Goal: Task Accomplishment & Management: Manage account settings

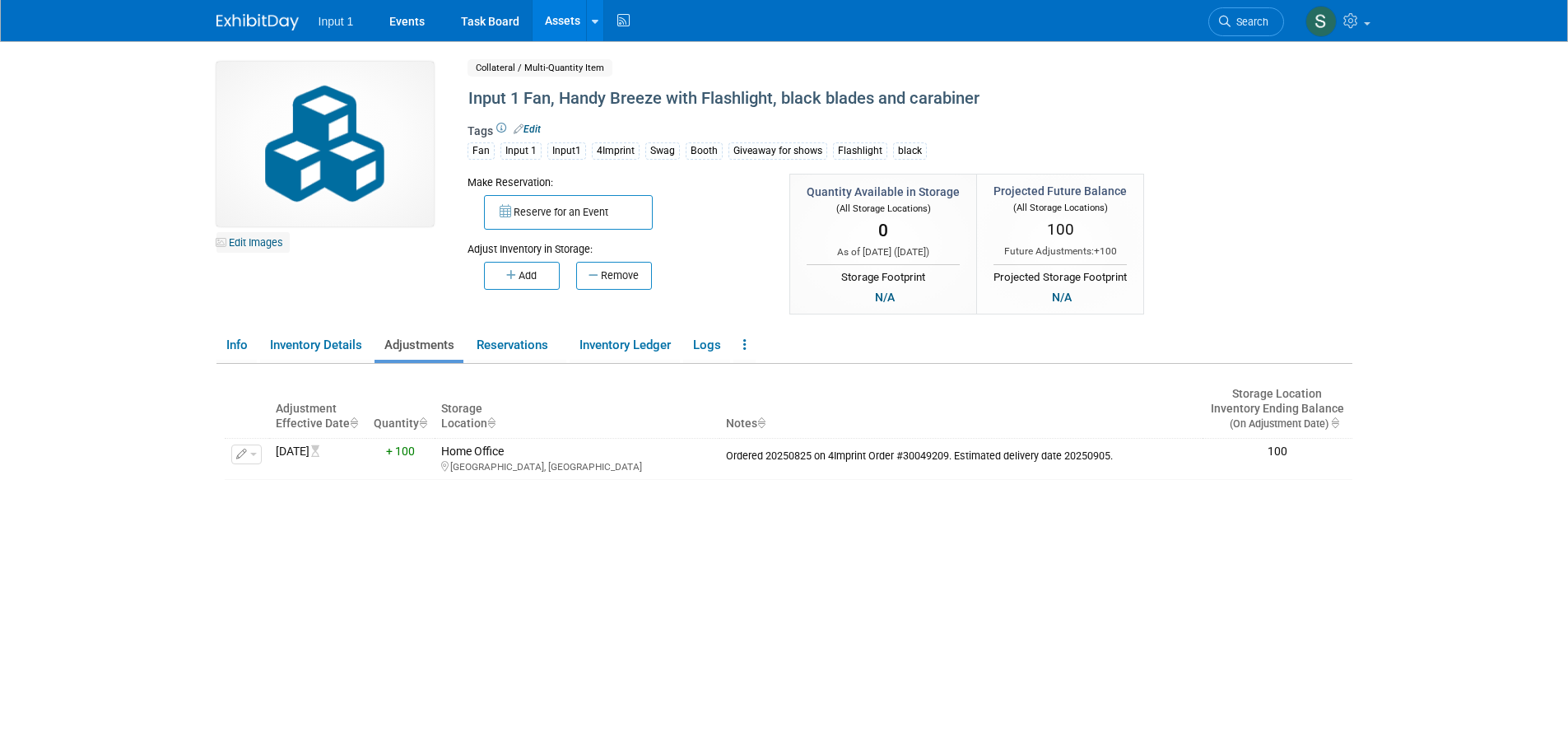
click at [257, 244] on link "Edit Images" at bounding box center [253, 242] width 74 height 20
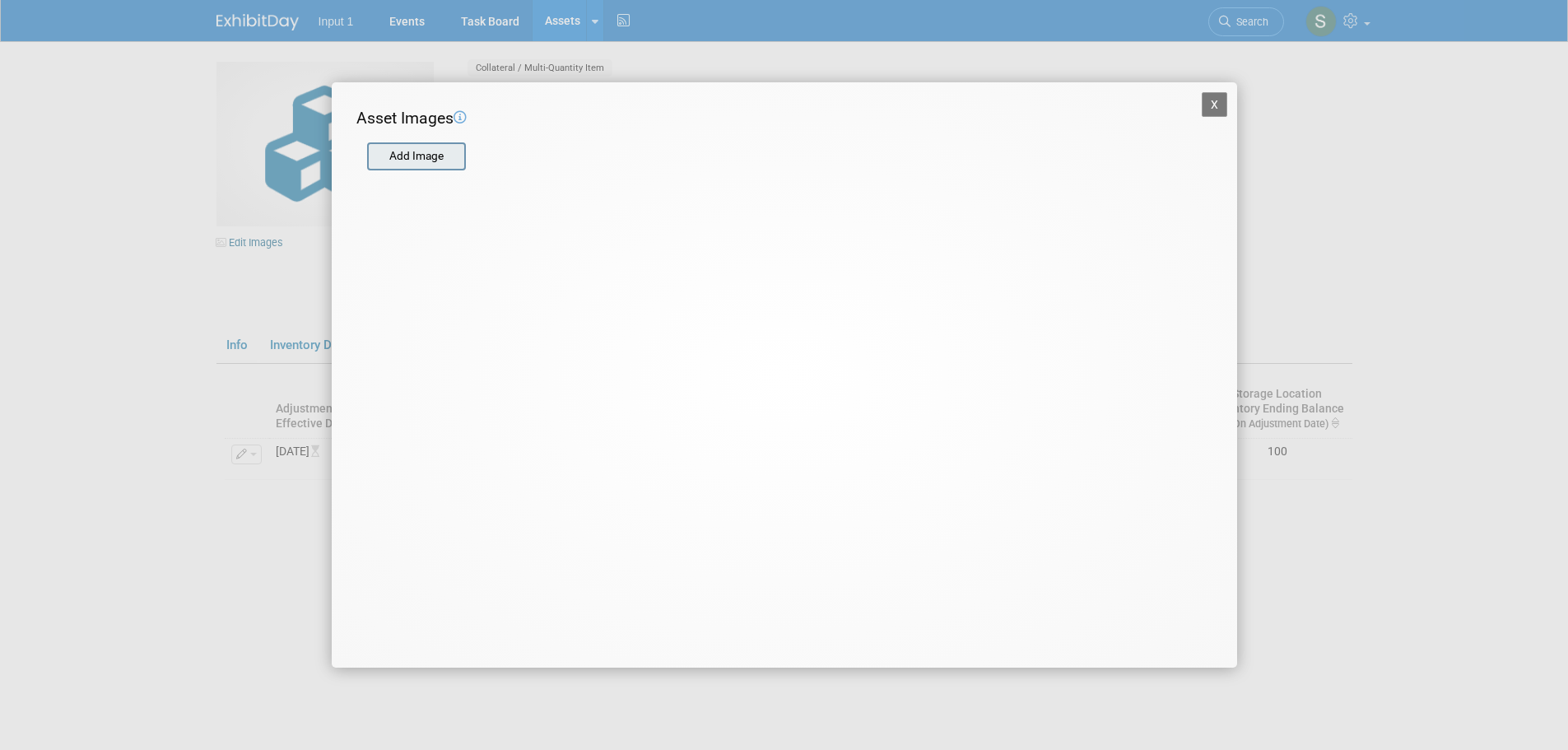
click at [419, 160] on input "file" at bounding box center [366, 156] width 196 height 25
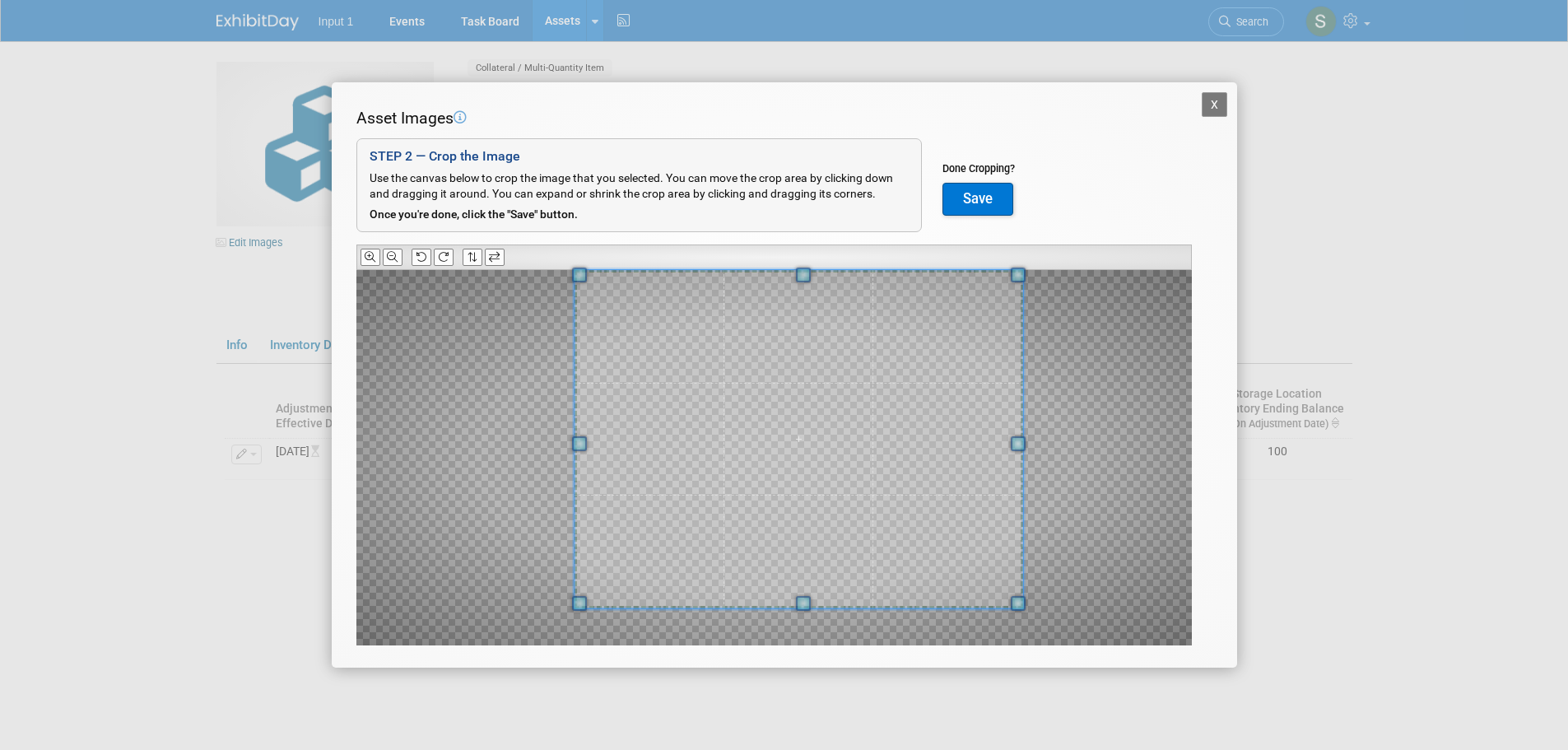
click at [1001, 265] on div "Asset Images Add Image STEP 2 — Crop the Image Use the canvas below to crop the…" at bounding box center [784, 401] width 856 height 590
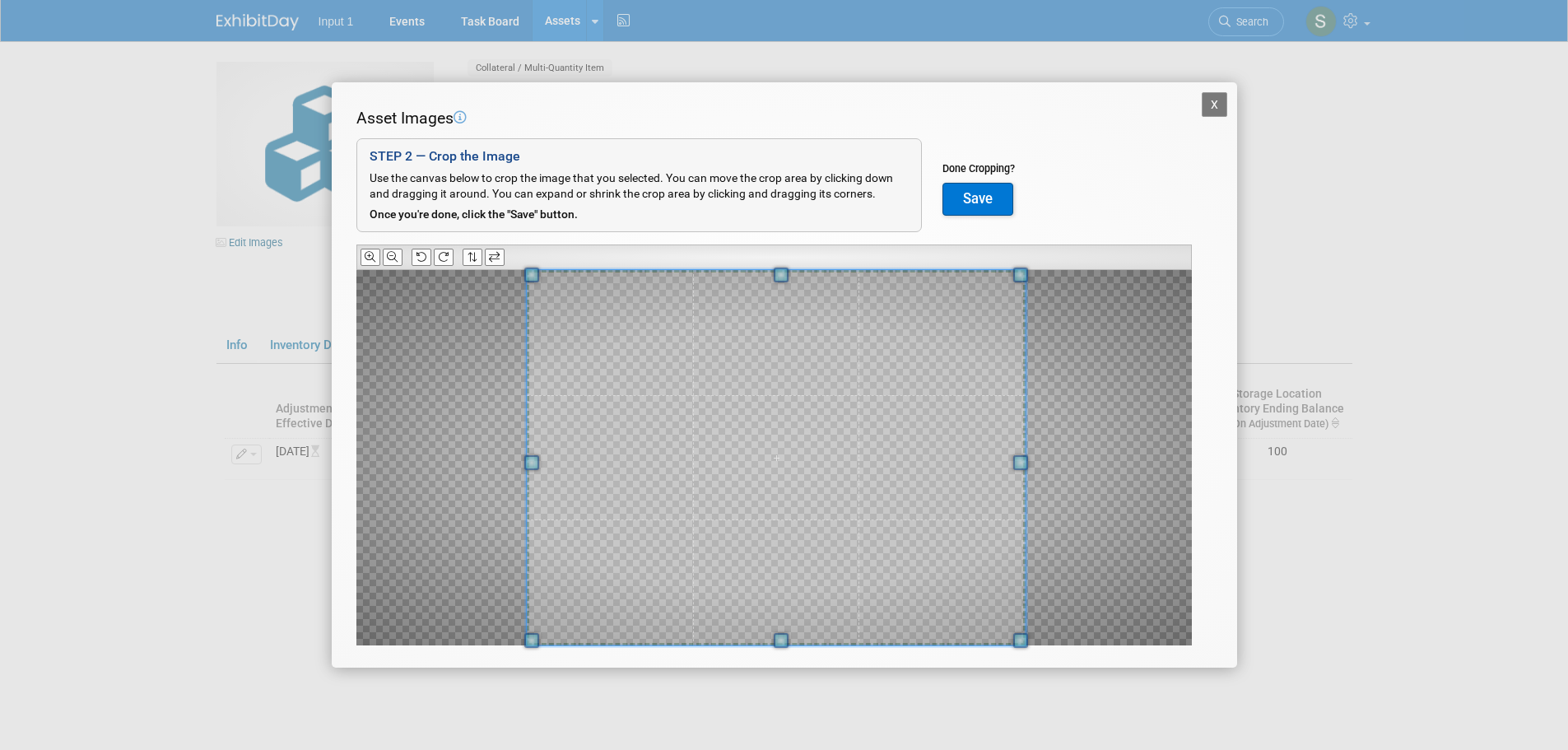
click at [516, 647] on div "Asset Images Add Image STEP 2 — Crop the Image Use the canvas below to crop the…" at bounding box center [784, 401] width 856 height 590
click at [982, 207] on button "Save" at bounding box center [978, 199] width 71 height 33
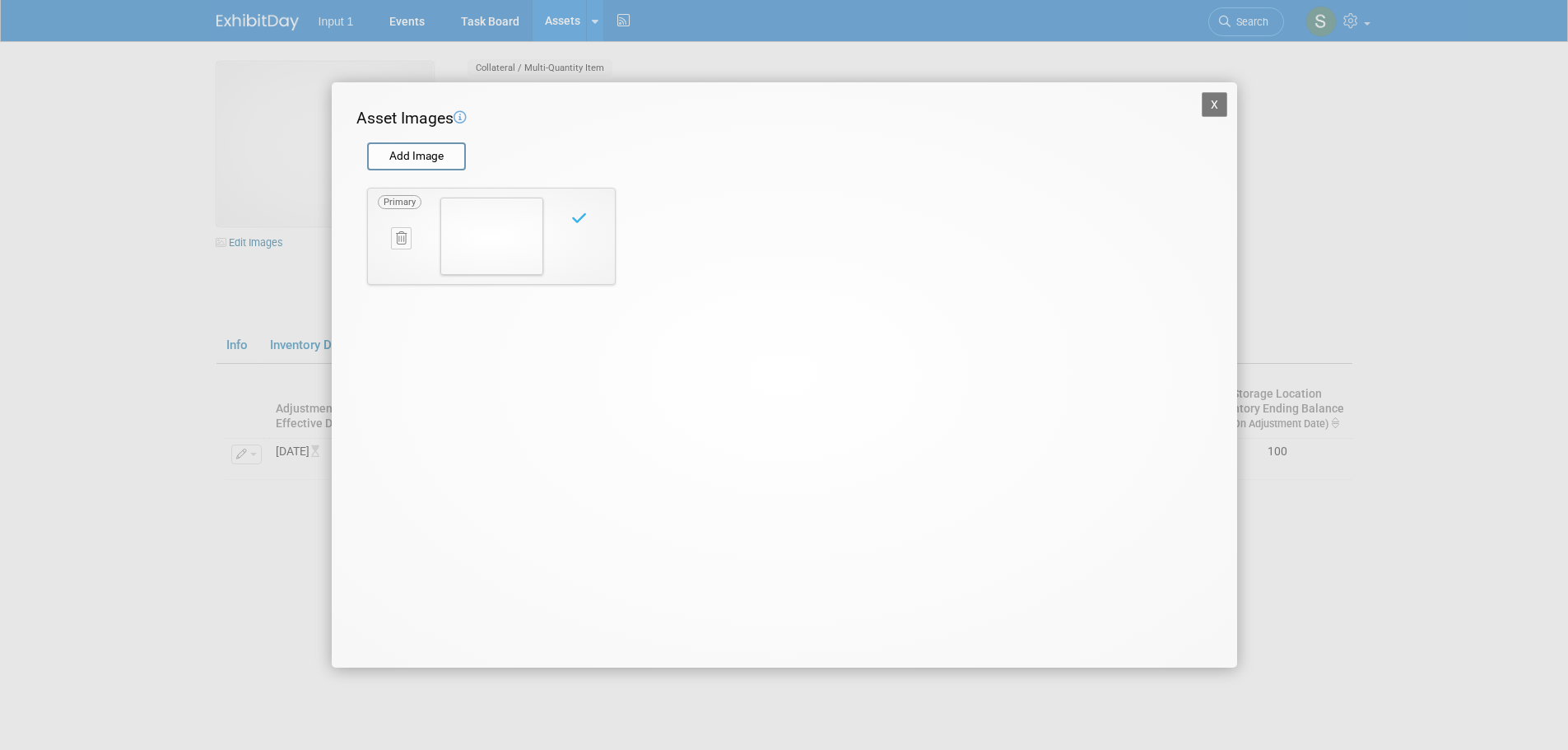
click at [1210, 107] on button "X" at bounding box center [1214, 104] width 26 height 25
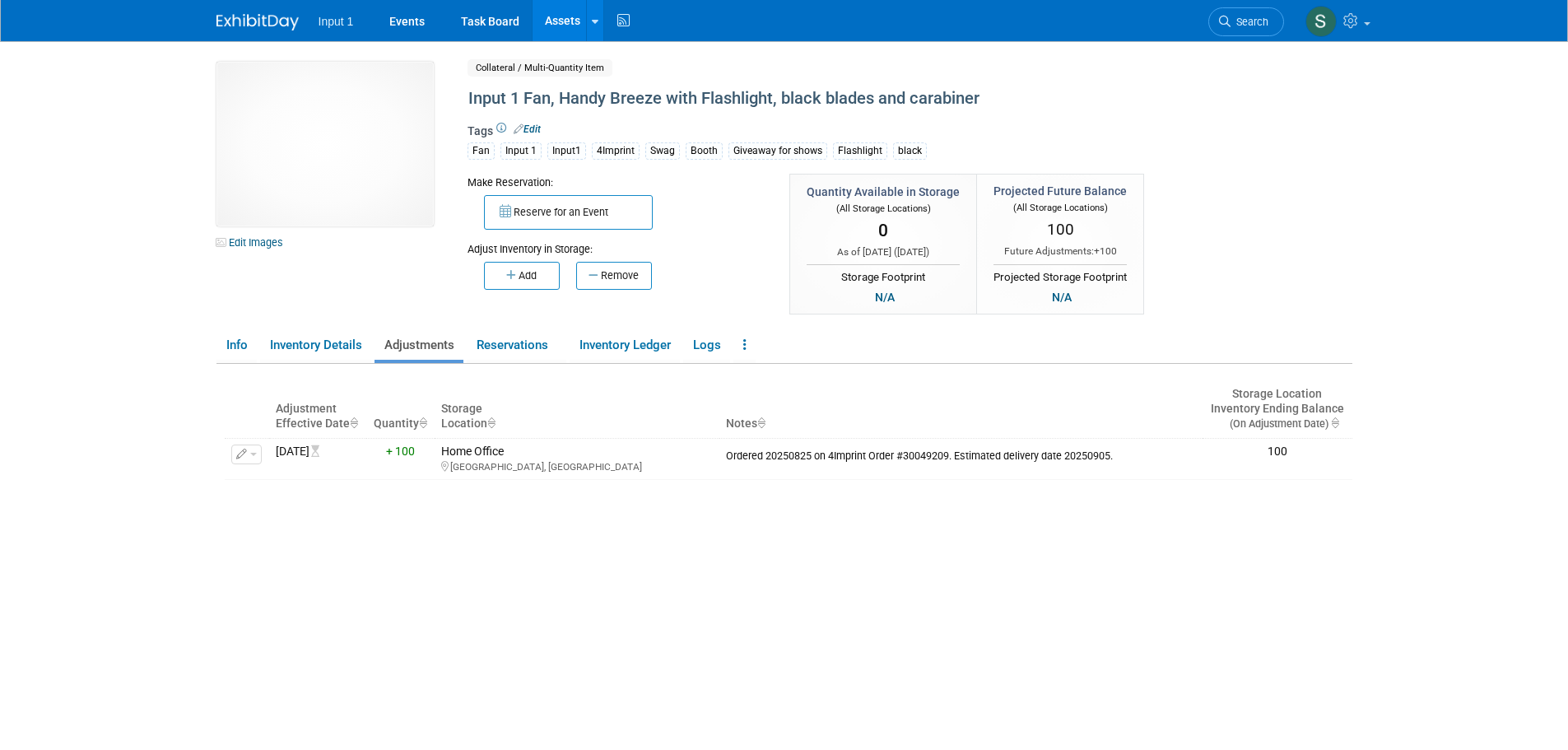
click at [1220, 213] on div "Make Reservation: Reserve for an Event Adjust Inventory in Storage:" at bounding box center [842, 245] width 773 height 144
click at [429, 482] on div "Adjustment Effective Date Quantity Storage Location Notes Storage Location Inve…" at bounding box center [789, 574] width 1128 height 421
click at [712, 611] on div "Adjustment Effective Date Quantity Storage Location Notes Storage Location Inve…" at bounding box center [789, 574] width 1128 height 421
click at [327, 349] on link "Inventory Details" at bounding box center [315, 345] width 111 height 29
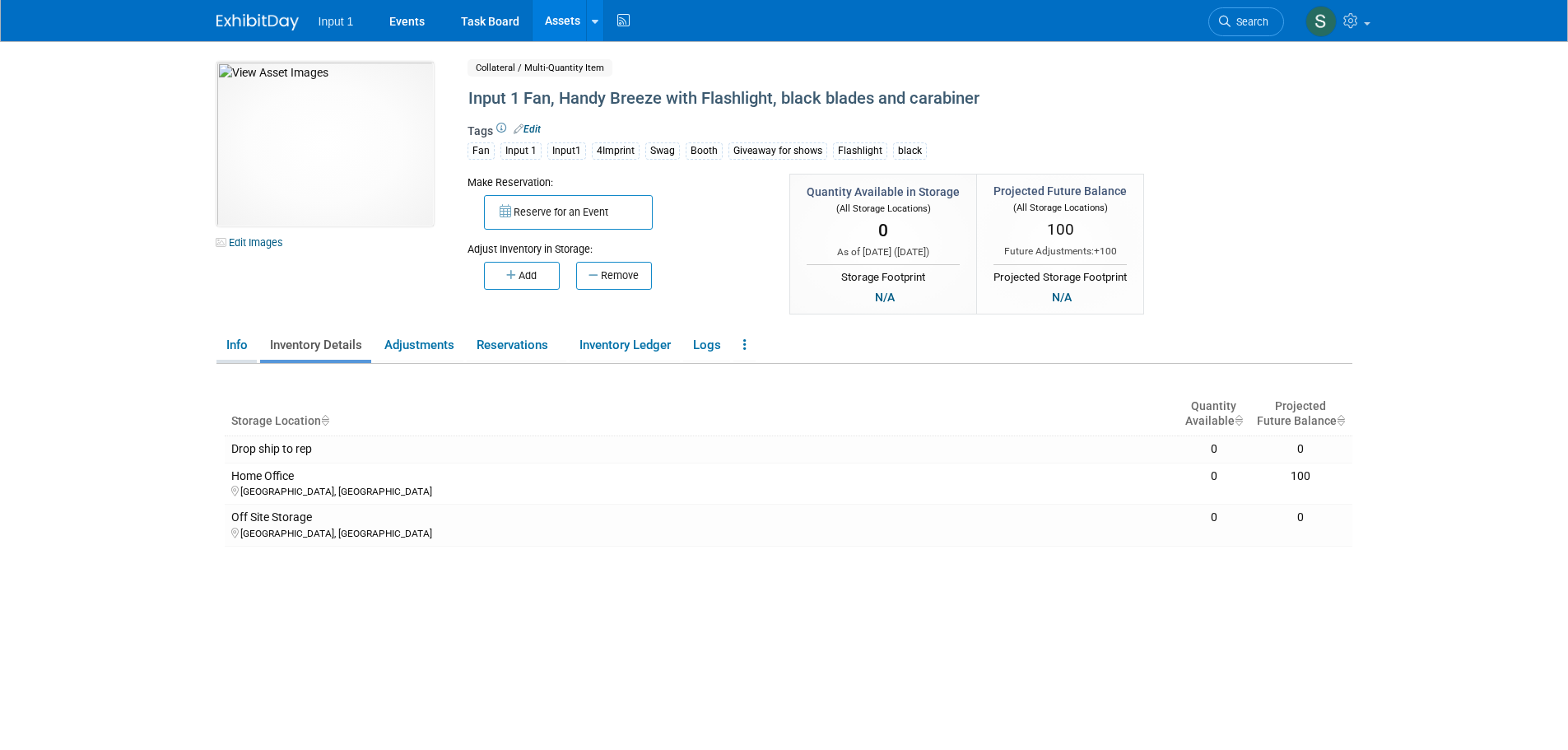
click at [239, 349] on link "Info" at bounding box center [237, 345] width 41 height 29
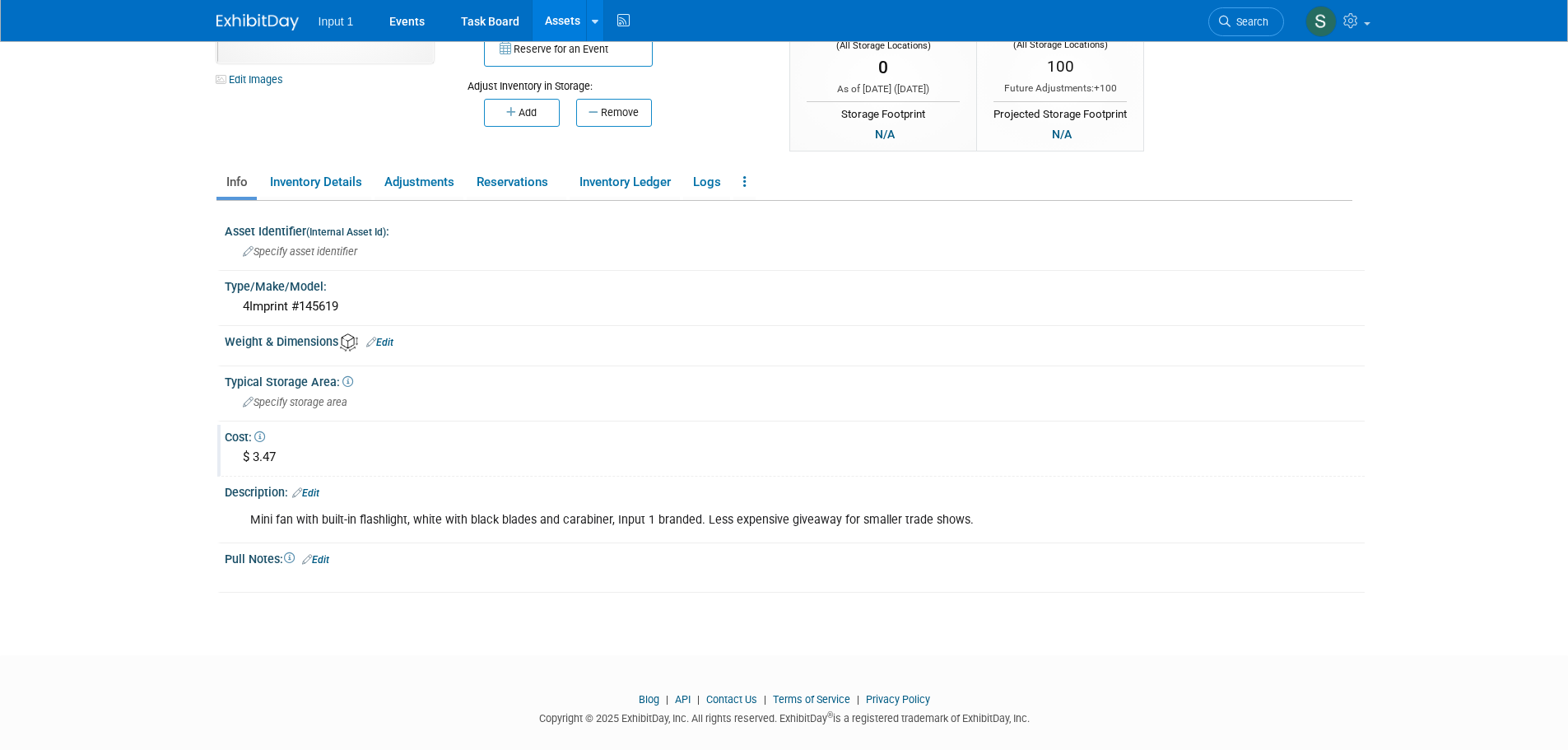
scroll to position [165, 0]
click at [313, 492] on link "Edit" at bounding box center [305, 492] width 27 height 12
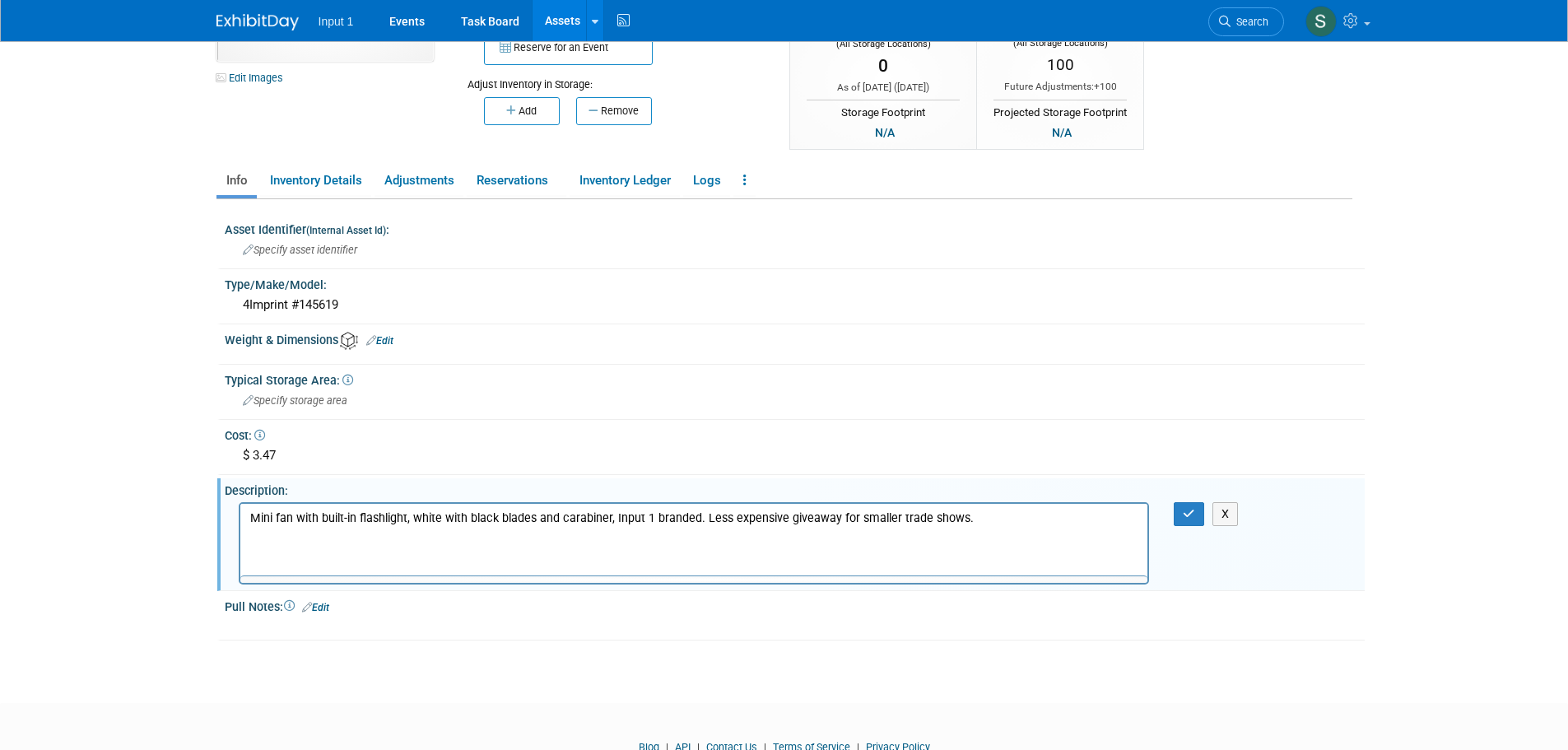
scroll to position [0, 0]
click at [613, 519] on p "Mini fan with built-in flashlight, white with black blades and carabiner, Input…" at bounding box center [694, 517] width 889 height 16
click at [696, 519] on p "Mini fan with built-in flashlight, white with black blades and carabiner, Input…" at bounding box center [694, 517] width 889 height 16
click at [1181, 517] on button "button" at bounding box center [1189, 514] width 30 height 24
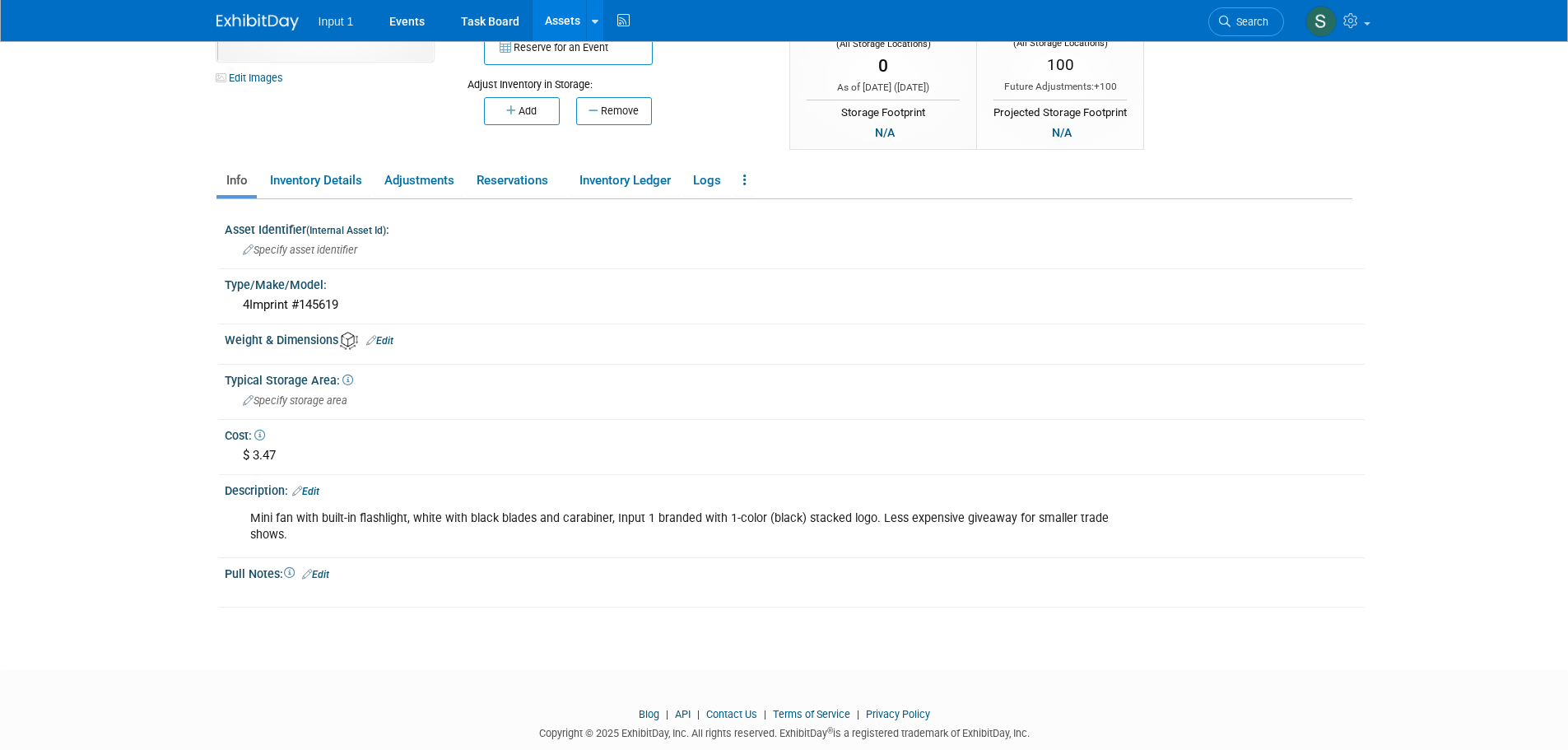
click at [569, 25] on link "Assets" at bounding box center [562, 20] width 60 height 41
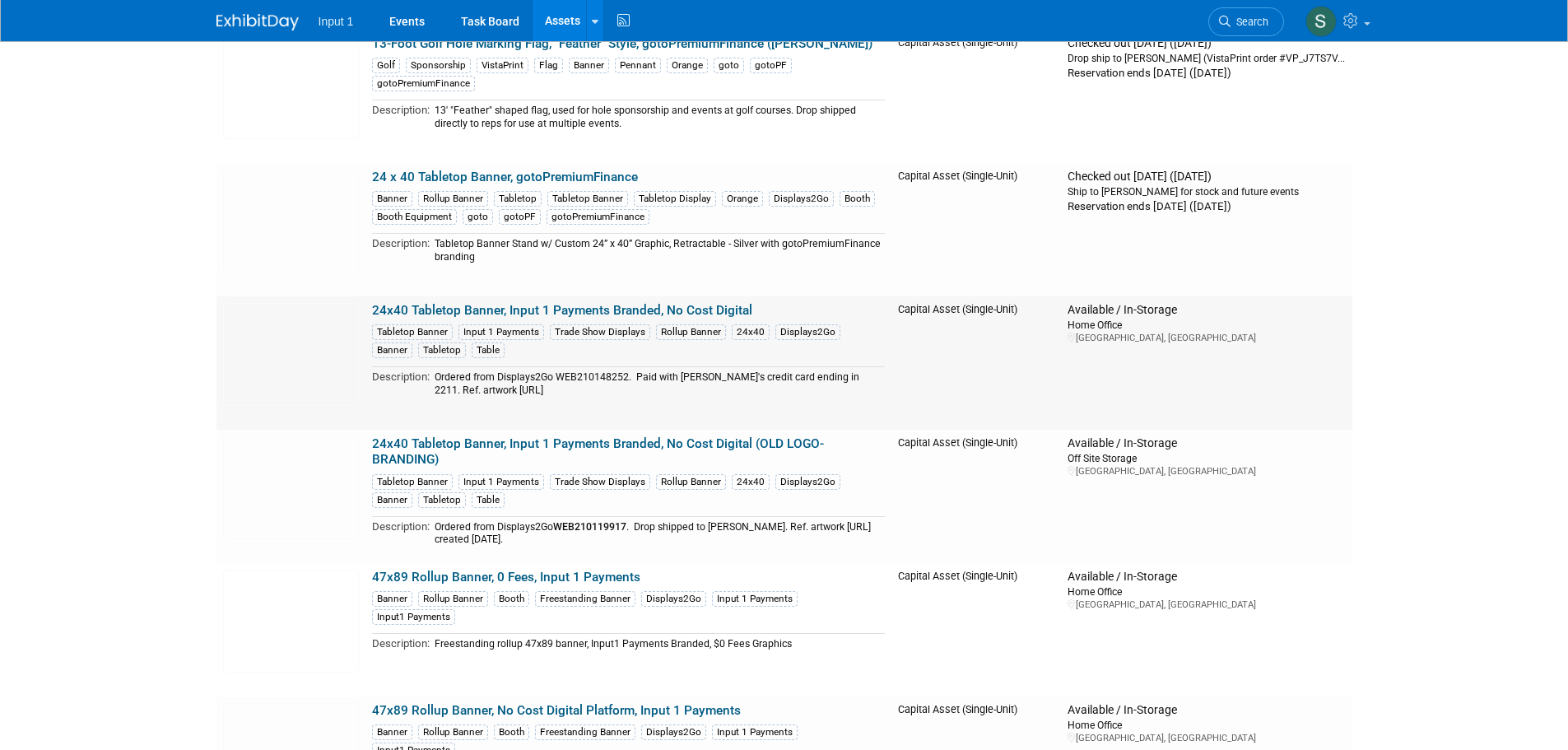
scroll to position [411, 0]
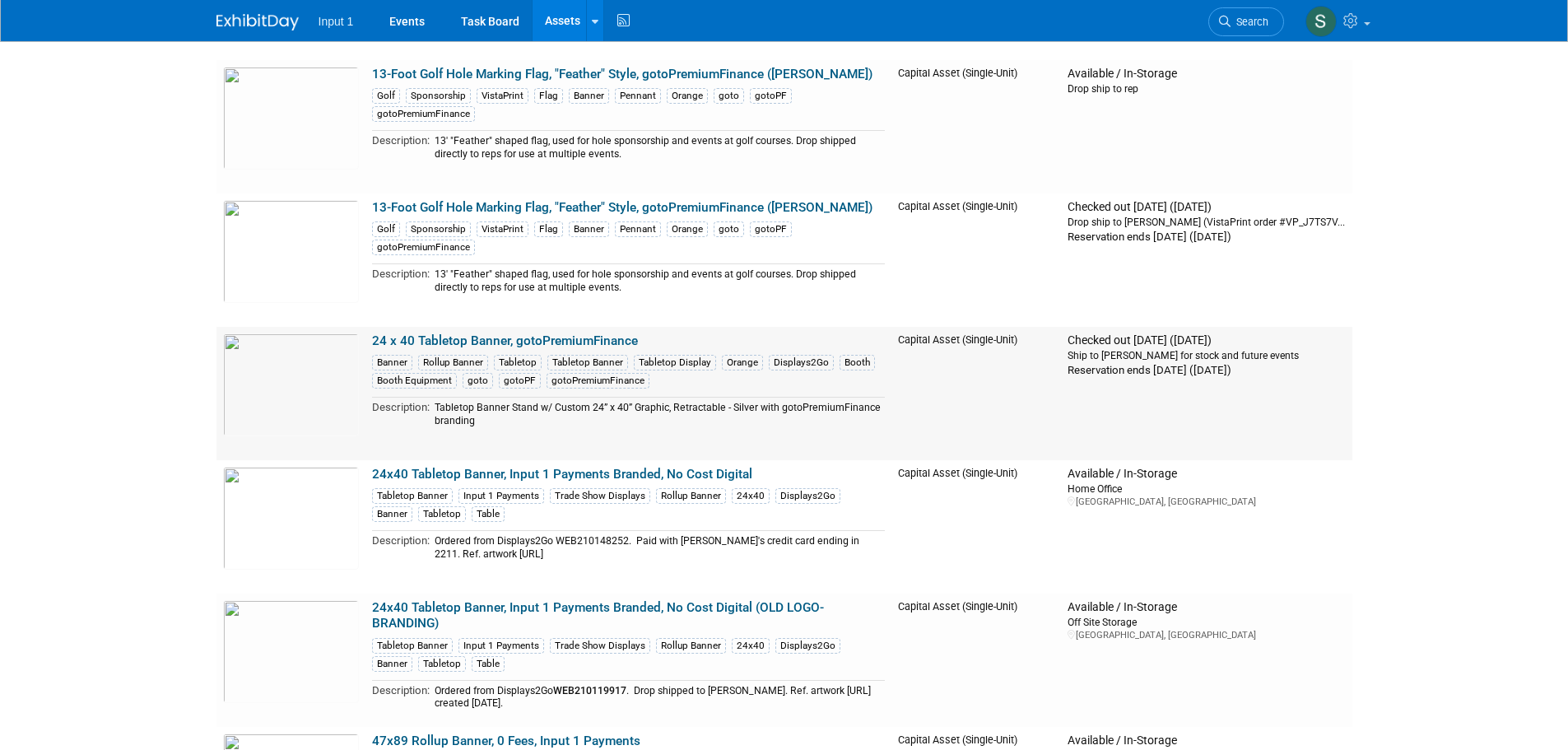
click at [589, 336] on link "24 x 40 Tabletop Banner, gotoPremiumFinance" at bounding box center [505, 341] width 266 height 15
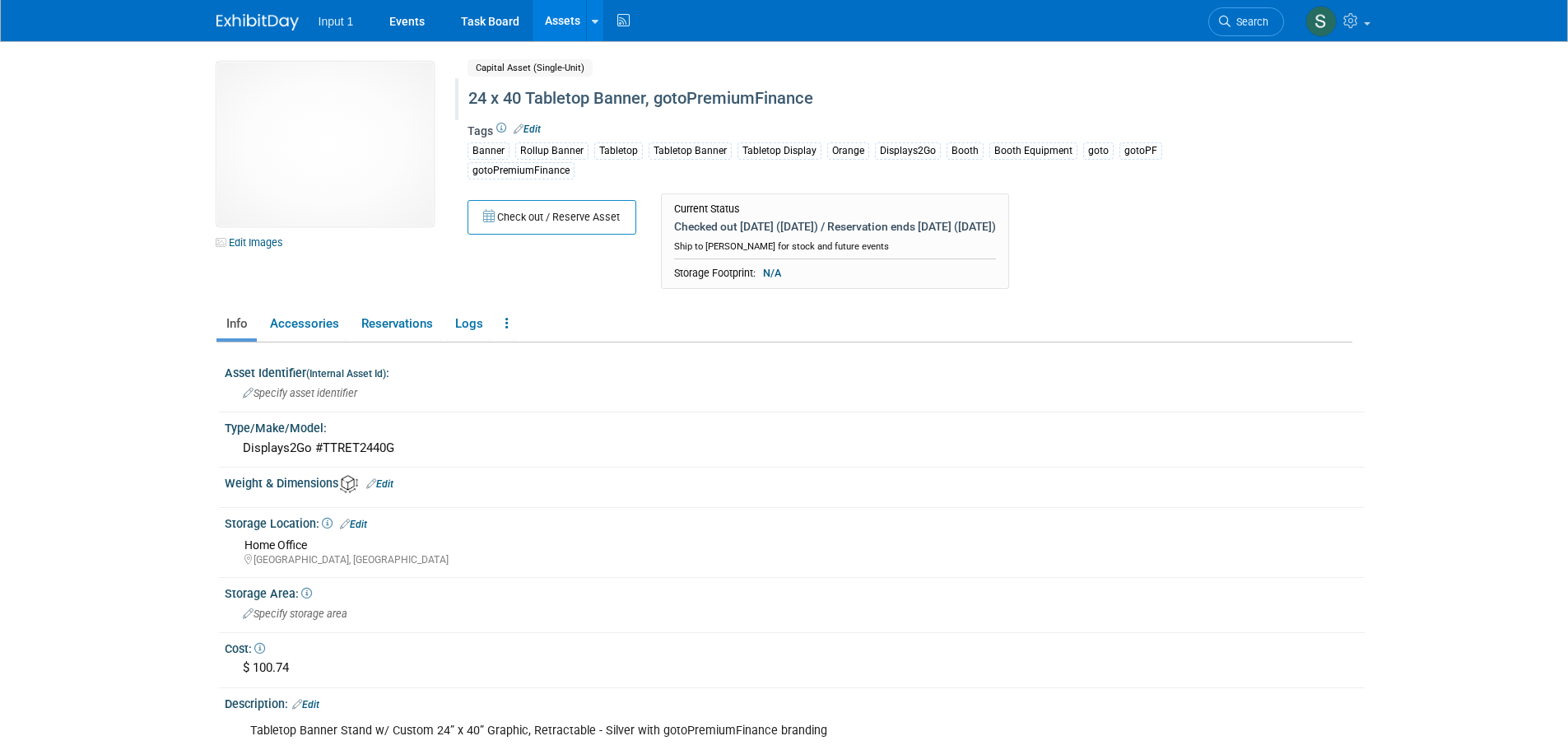
click at [828, 97] on div "24 x 40 Tabletop Banner, gotoPremiumFinance" at bounding box center [839, 98] width 754 height 30
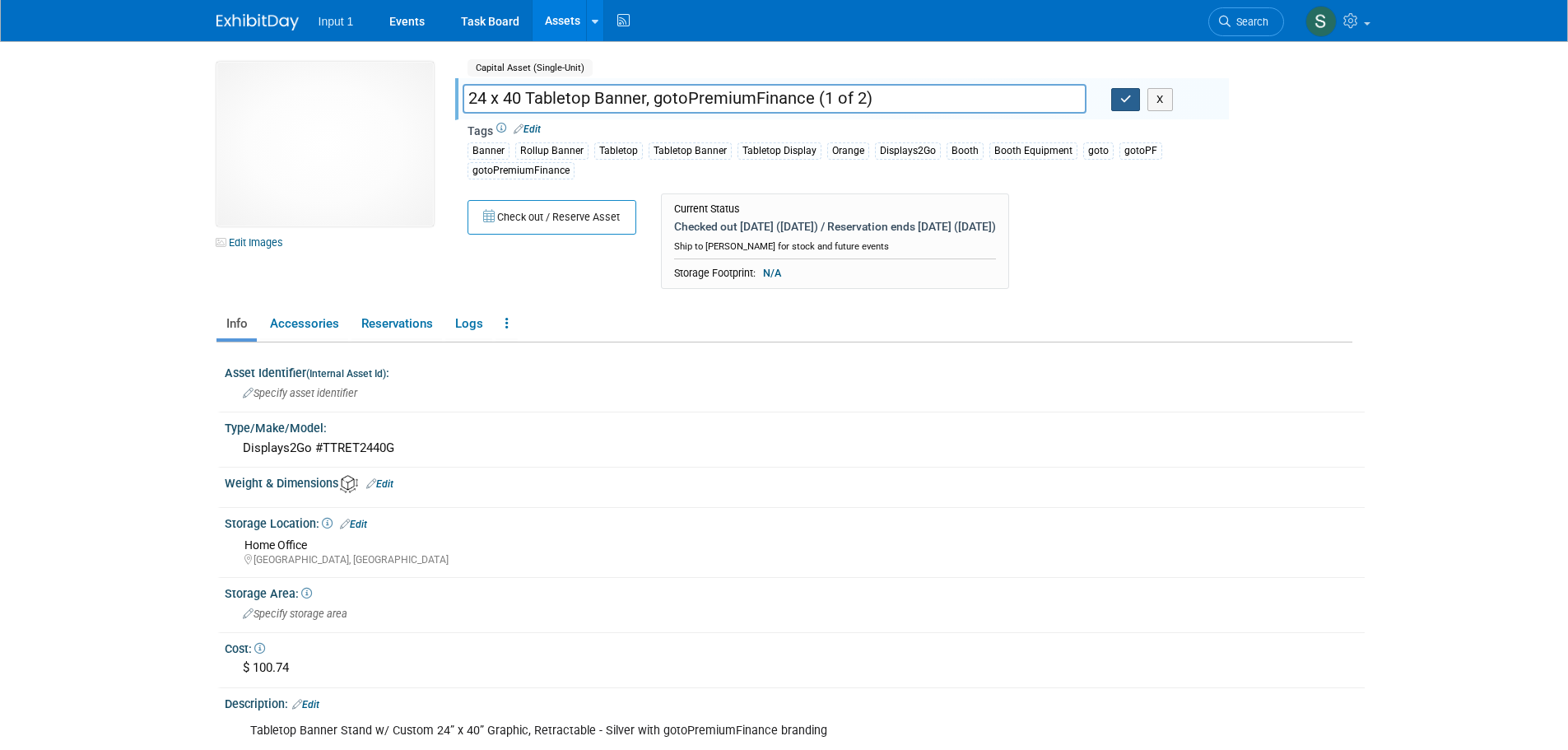
type input "24 x 40 Tabletop Banner, gotoPremiumFinance (1 of 2)"
click at [1123, 103] on icon "button" at bounding box center [1126, 99] width 12 height 11
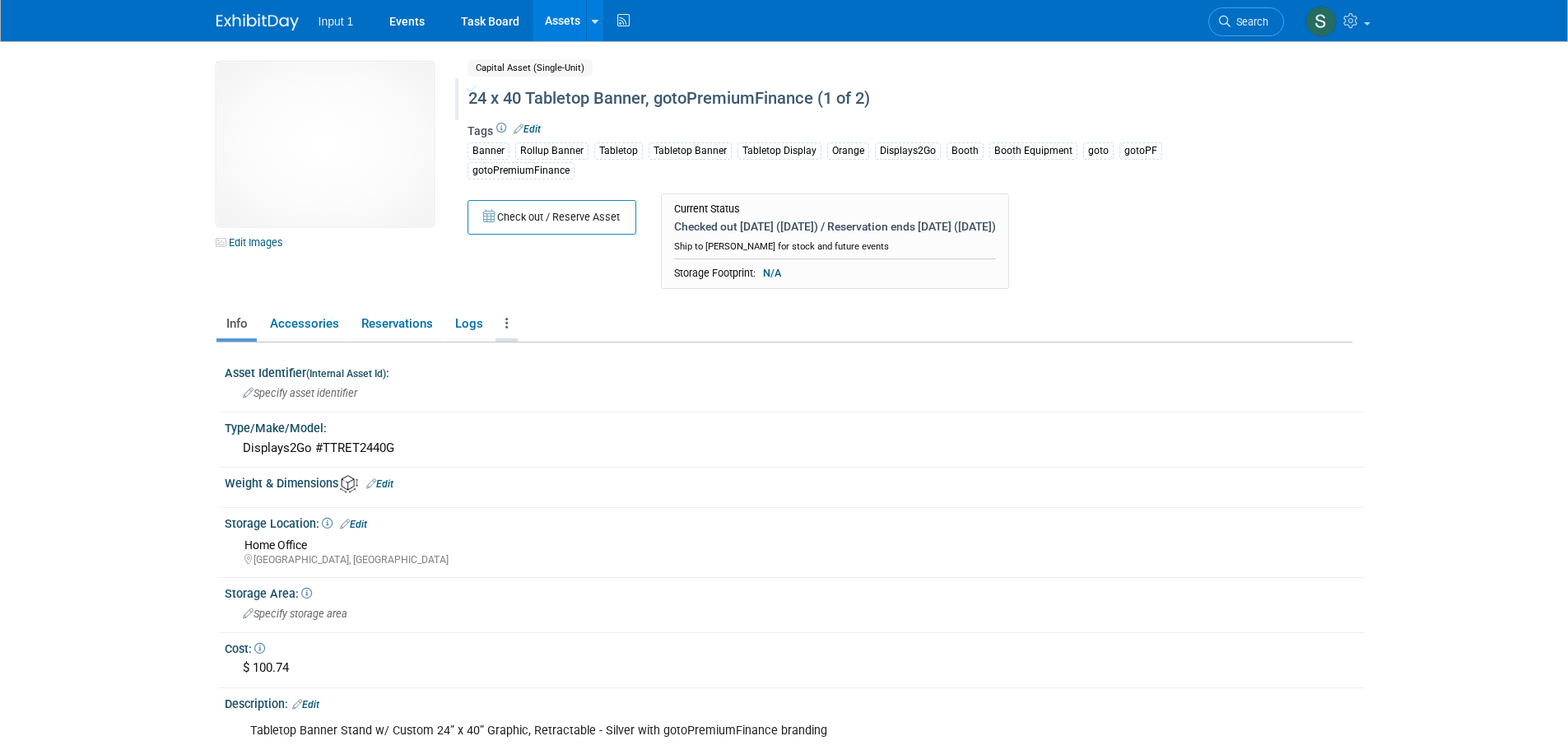
click at [509, 326] on link at bounding box center [507, 324] width 22 height 29
click at [522, 385] on link "Copy/Duplicate Asset" at bounding box center [567, 384] width 143 height 28
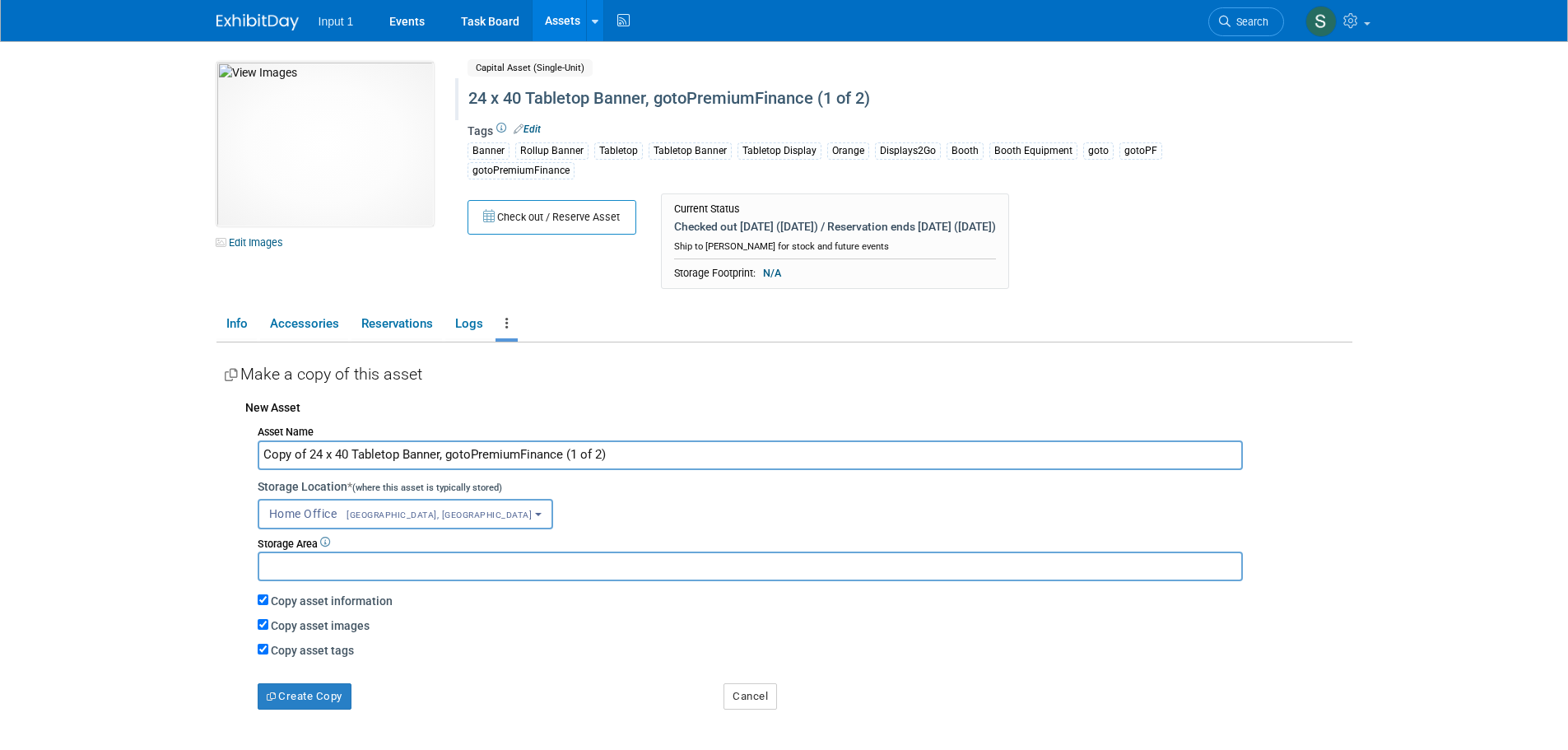
drag, startPoint x: 308, startPoint y: 455, endPoint x: 50, endPoint y: 409, distance: 262.1
click at [68, 427] on body "Input 1 Events Task Board Assets New Asset Search Assets" at bounding box center [784, 375] width 1568 height 750
click at [525, 450] on input "24 x 40 Tabletop Banner, gotoPremiumFinance (1 of 2)" at bounding box center [750, 455] width 985 height 29
type input "24 x 40 Tabletop Banner, gotoPremiumFinance (2 of 2)"
click at [328, 696] on button "Create Copy" at bounding box center [304, 696] width 94 height 26
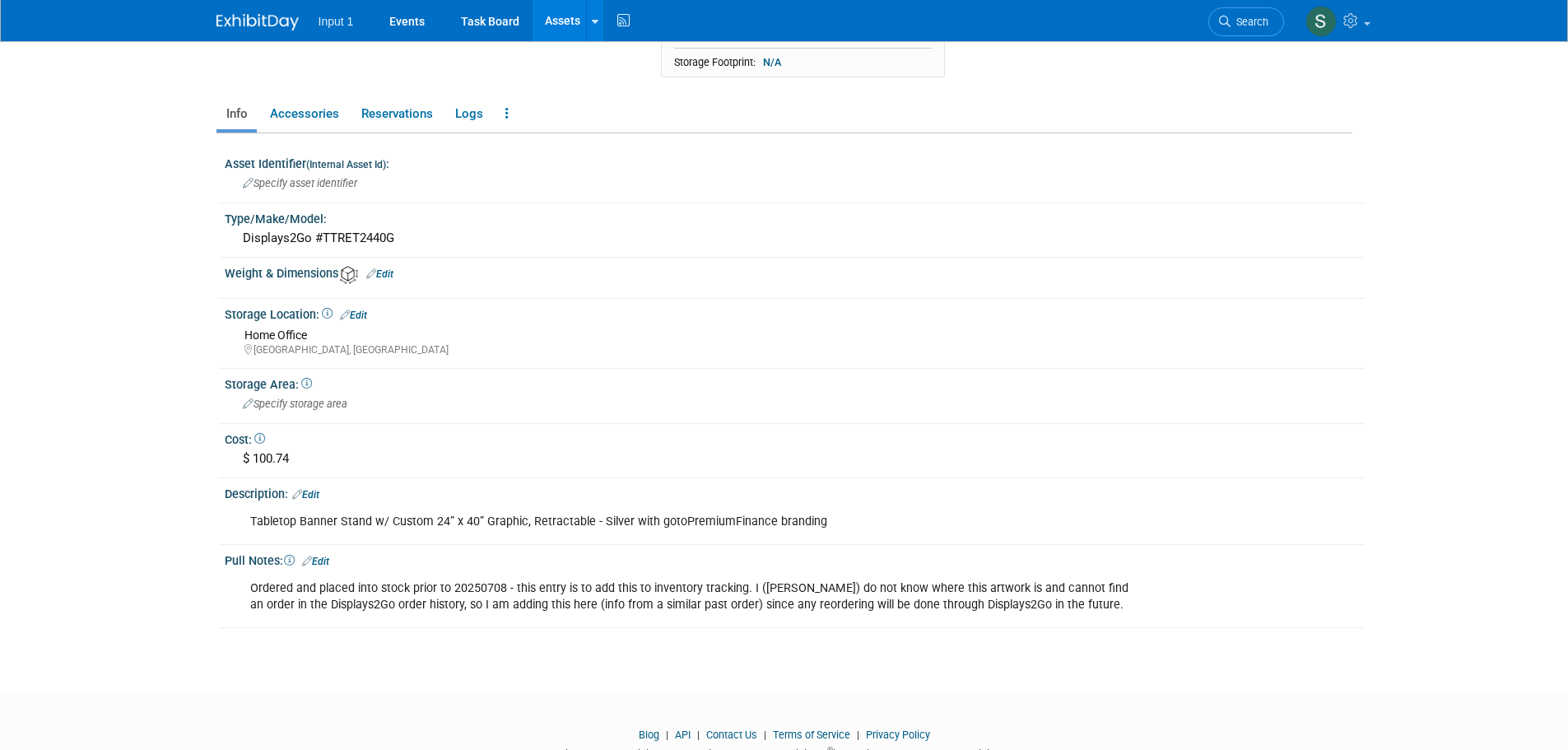
scroll to position [247, 0]
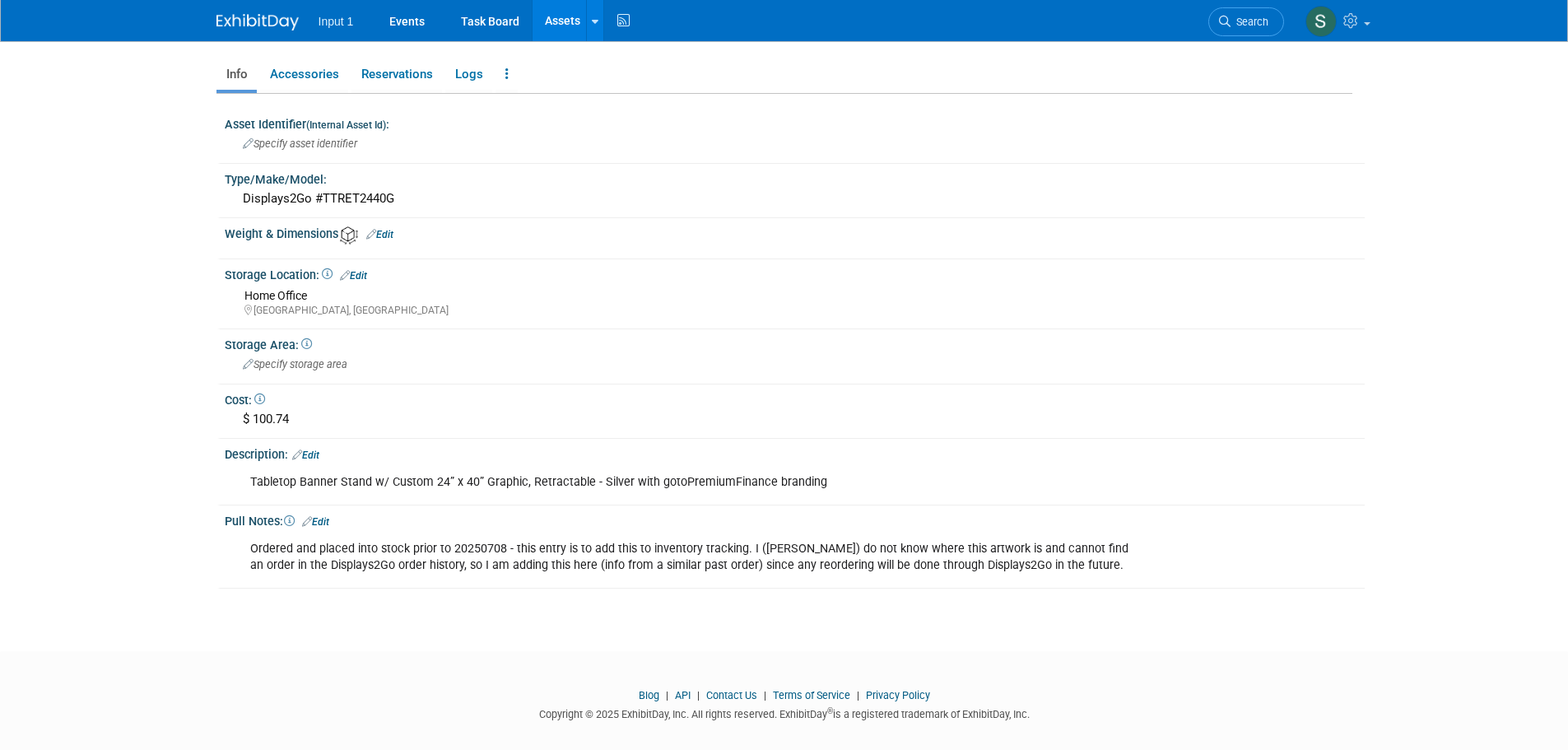
click at [318, 522] on link "Edit" at bounding box center [316, 522] width 27 height 12
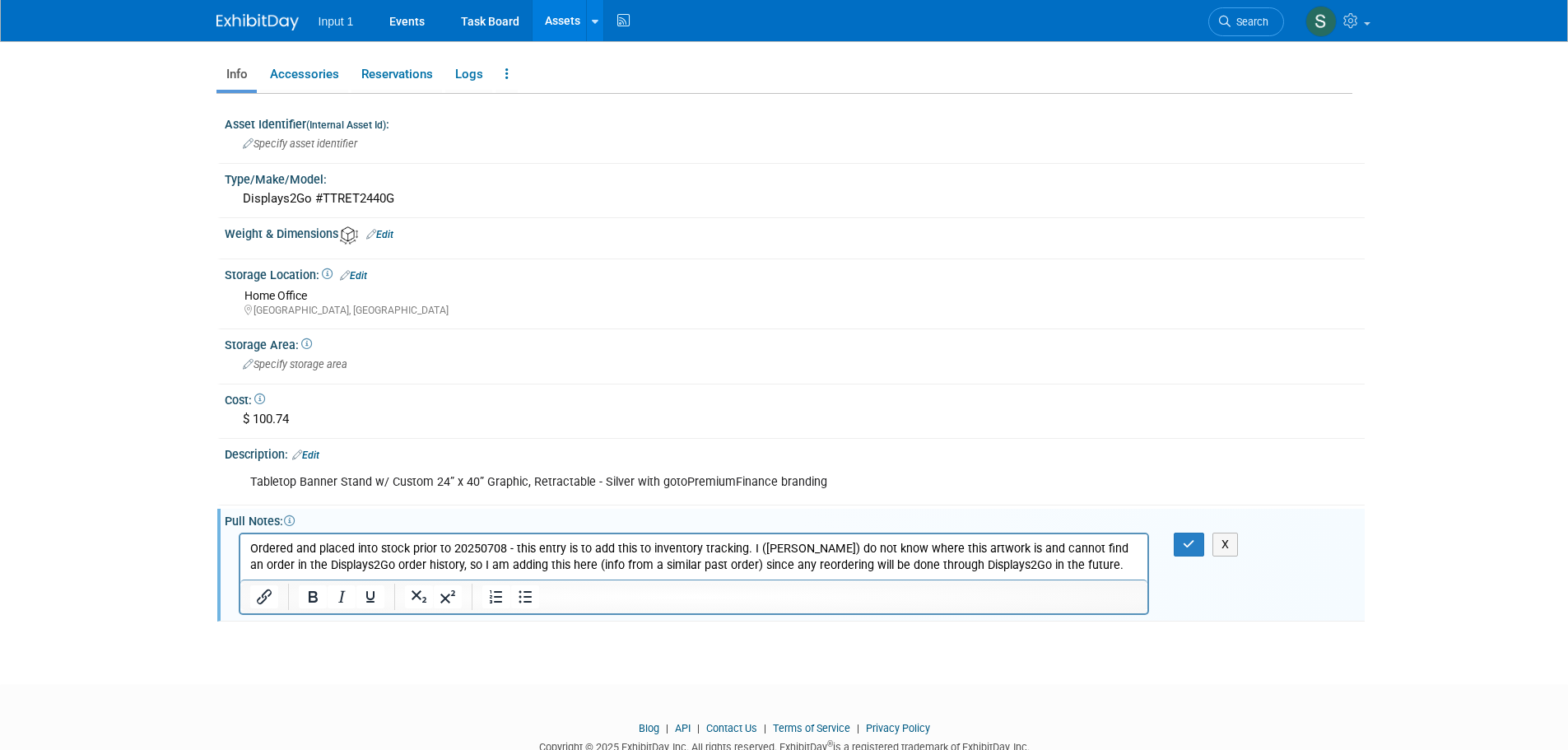
scroll to position [0, 0]
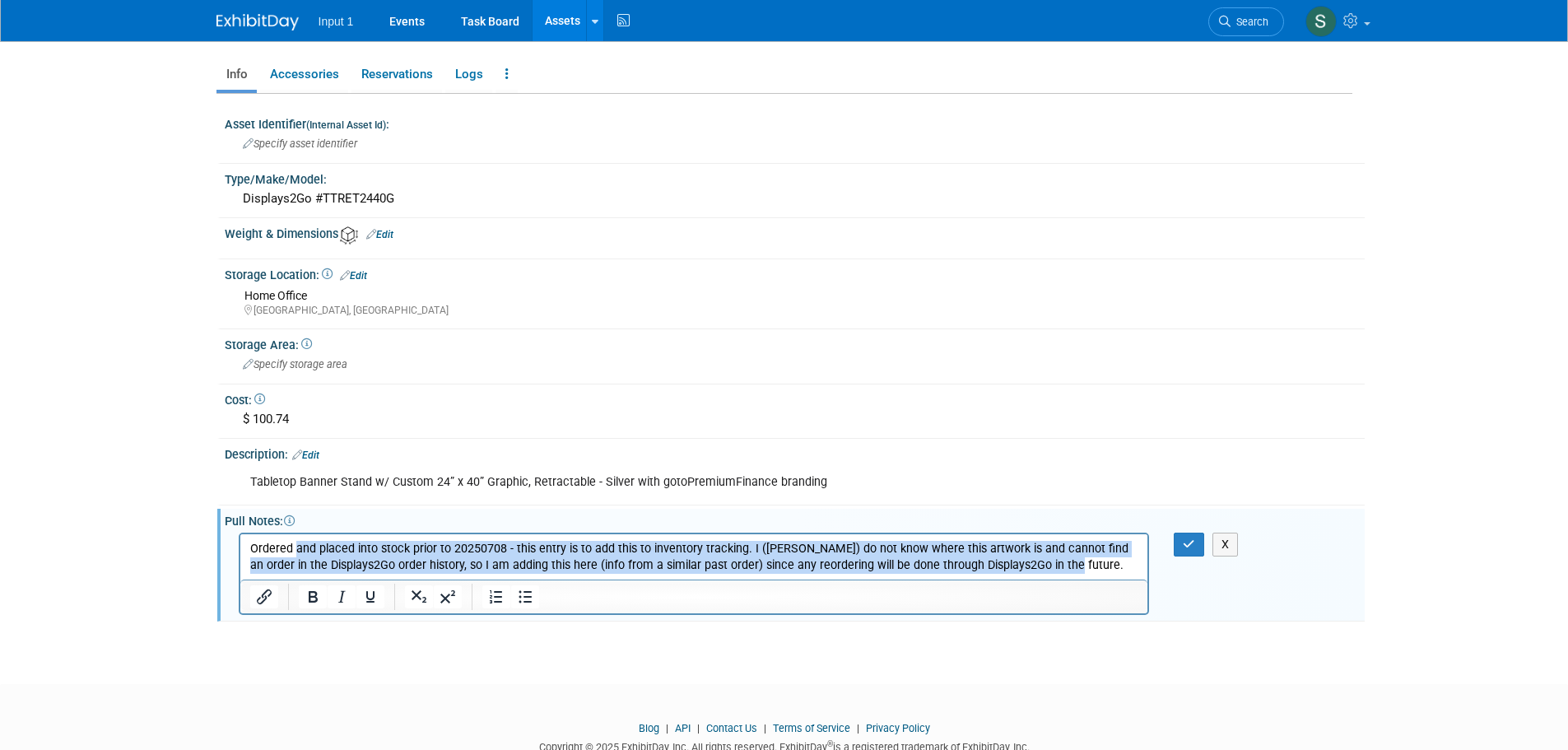
drag, startPoint x: 1035, startPoint y: 567, endPoint x: 292, endPoint y: 551, distance: 743.2
click at [292, 551] on p "Ordered and placed into stock prior to 20250708 - this entry is to add this to …" at bounding box center [694, 556] width 889 height 33
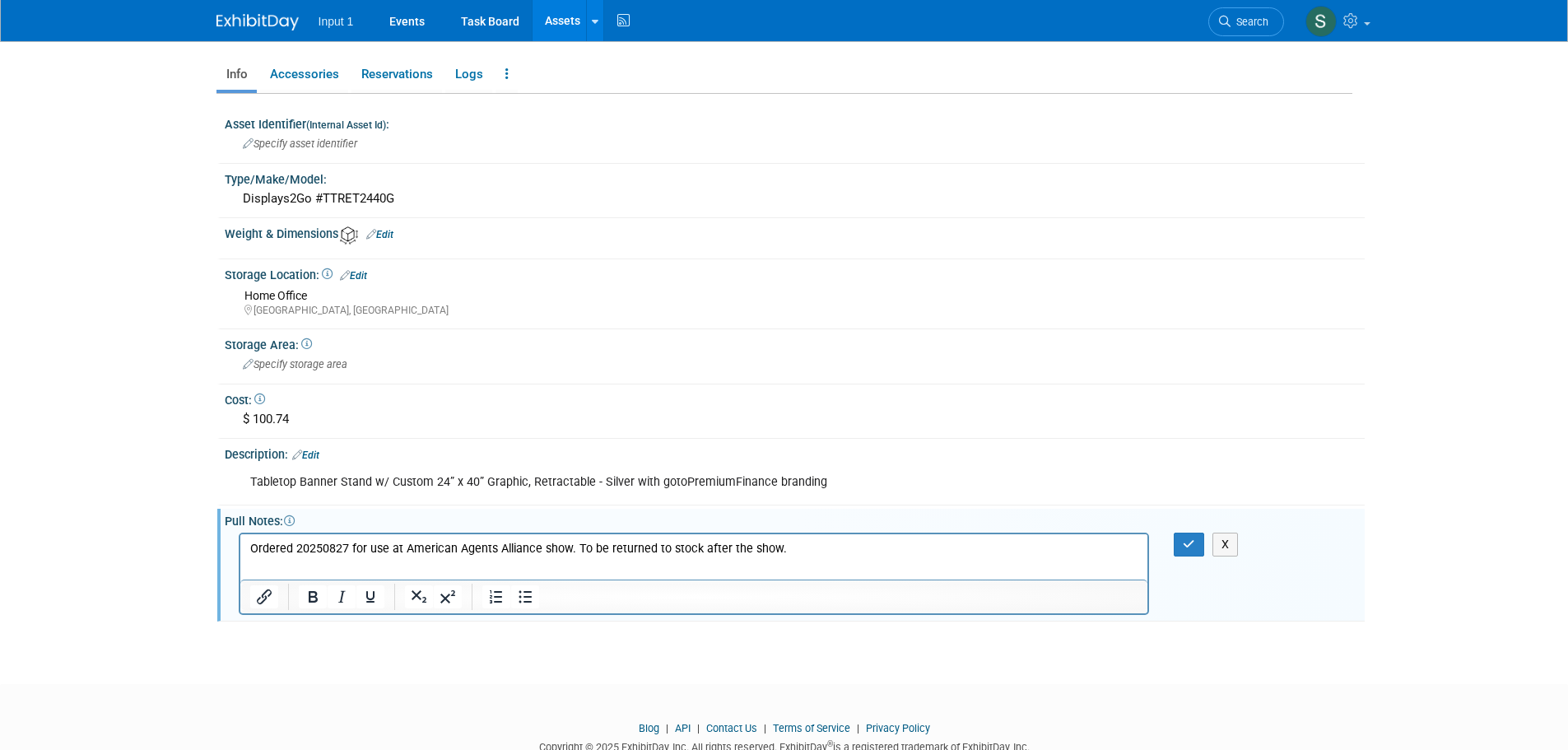
drag, startPoint x: 803, startPoint y: 227, endPoint x: 861, endPoint y: 273, distance: 74.0
click at [803, 227] on div "Weight & Dimensions Edit" at bounding box center [795, 233] width 1140 height 22
click at [924, 550] on p "Ordered 20250827 for use at American Agents Alliance show. To be returned to st…" at bounding box center [694, 548] width 889 height 16
click at [349, 548] on p "Ordered 20250827 for use at American Agents Alliance show. To be returned to st…" at bounding box center [694, 548] width 889 height 16
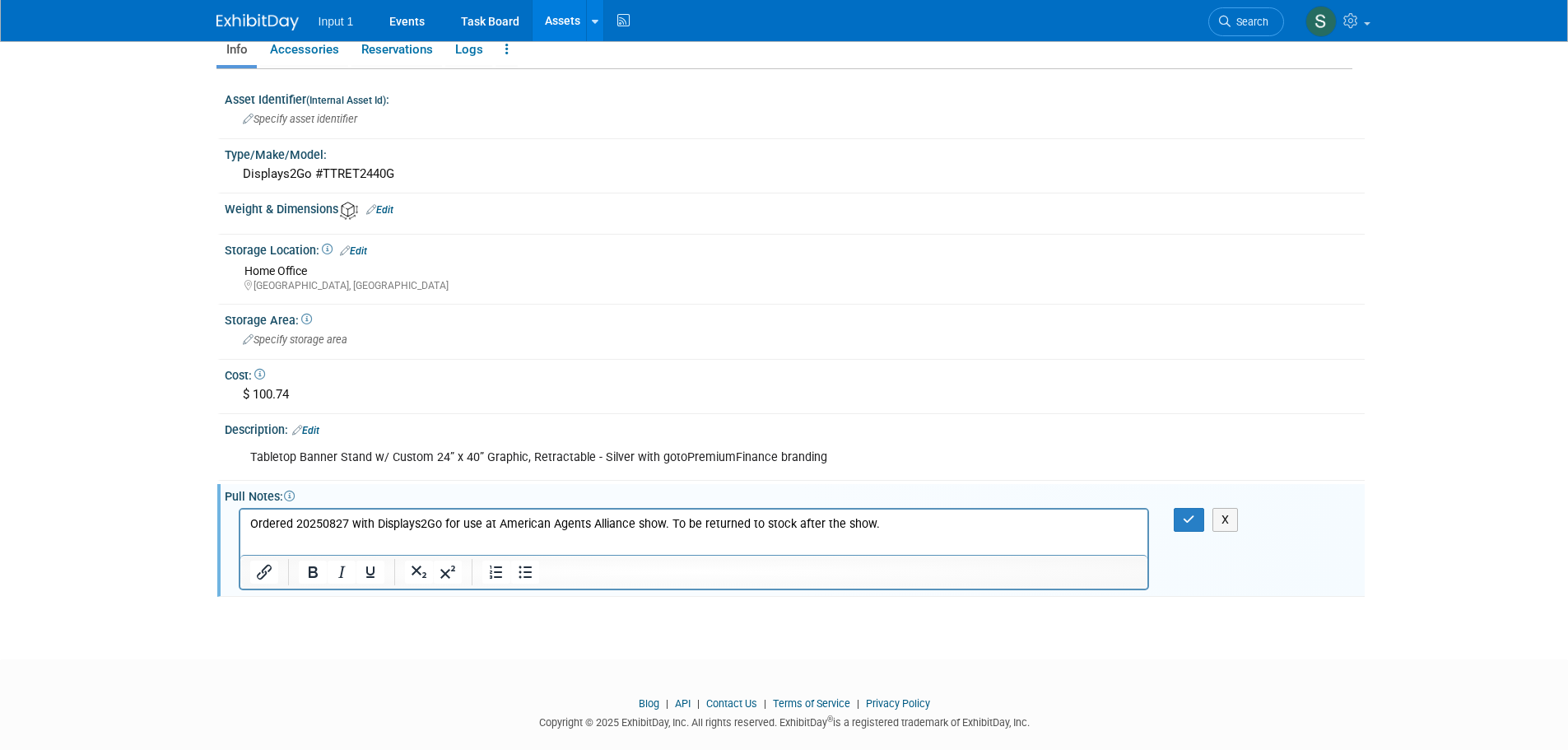
scroll to position [295, 0]
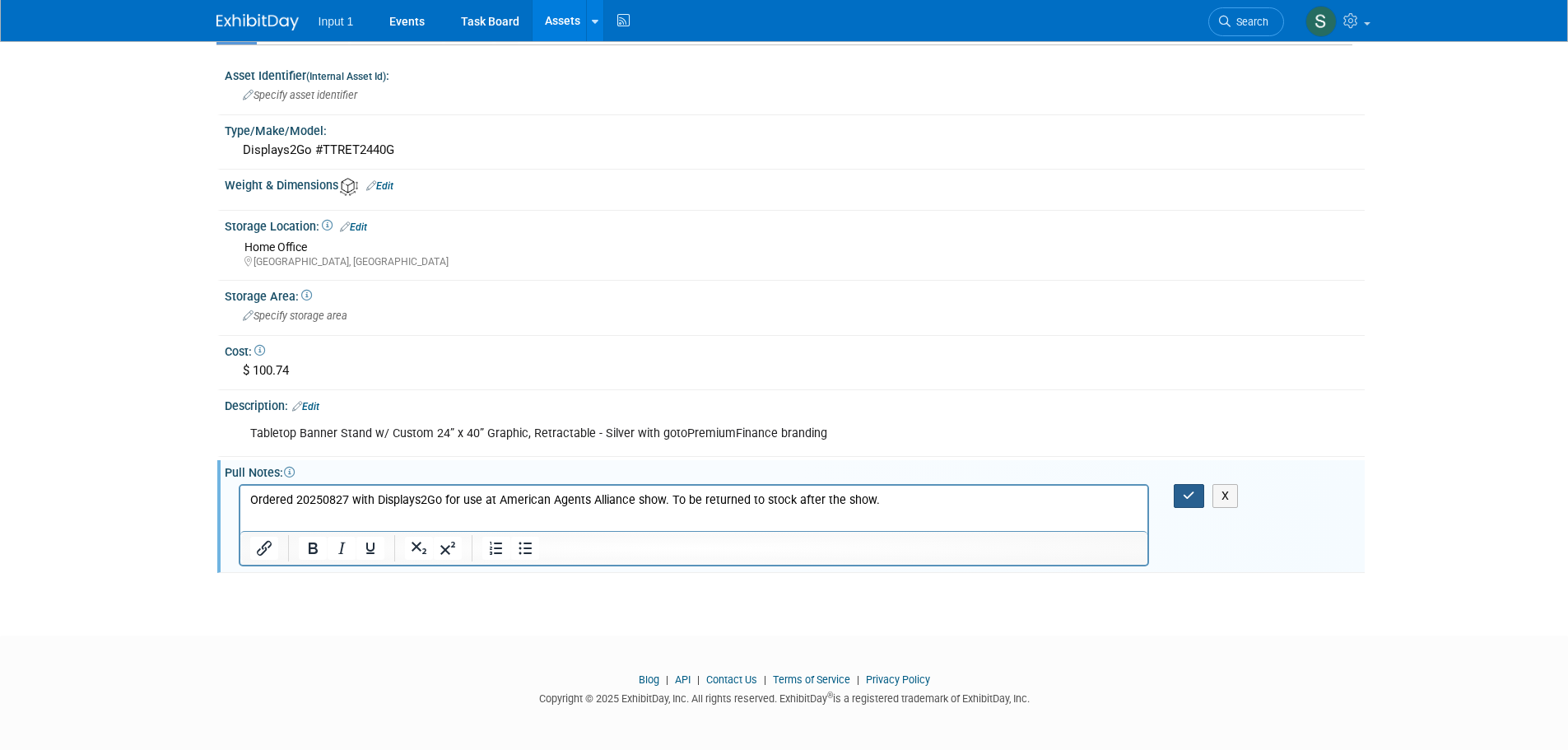
click at [1189, 491] on icon "button" at bounding box center [1189, 496] width 13 height 12
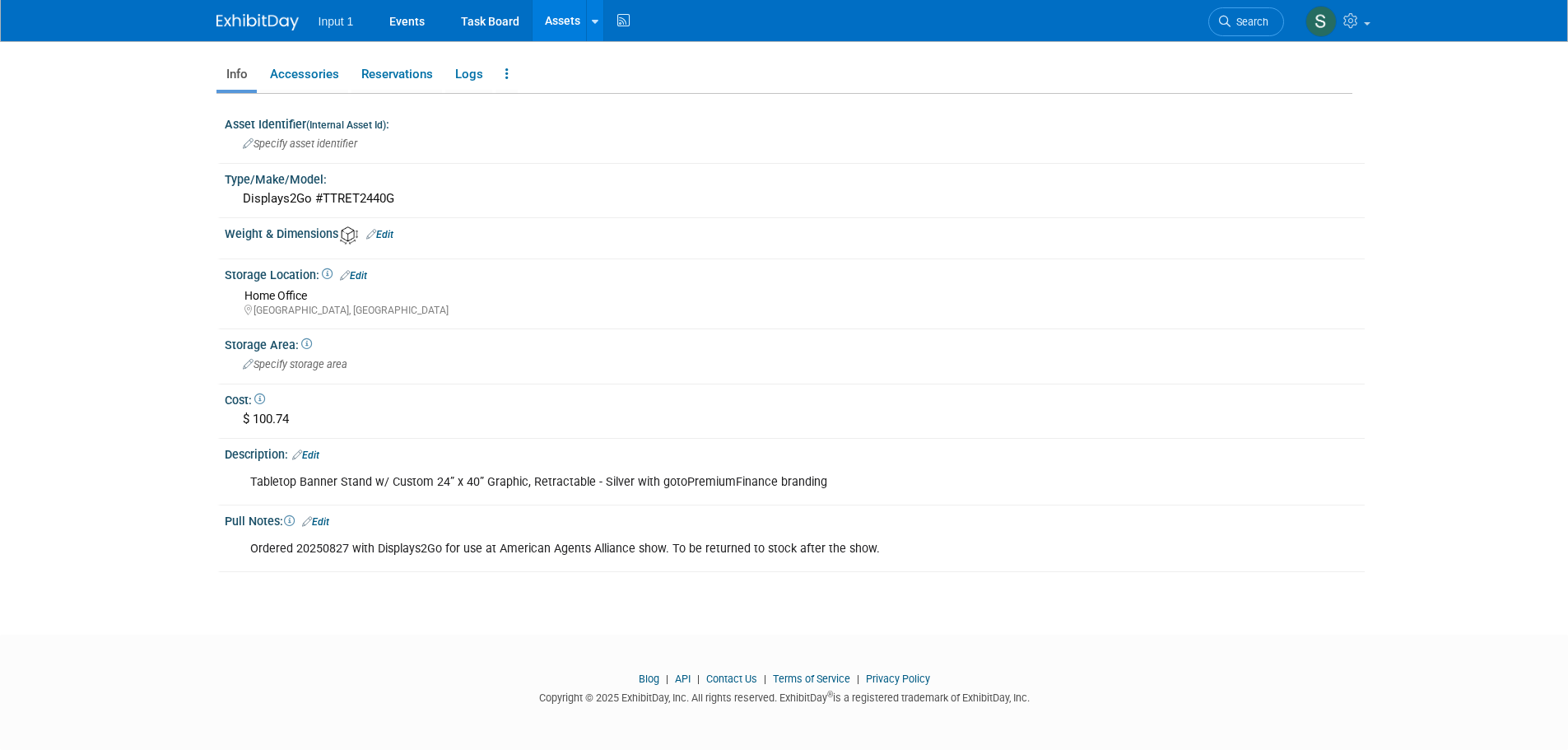
click at [563, 25] on link "Assets" at bounding box center [562, 20] width 60 height 41
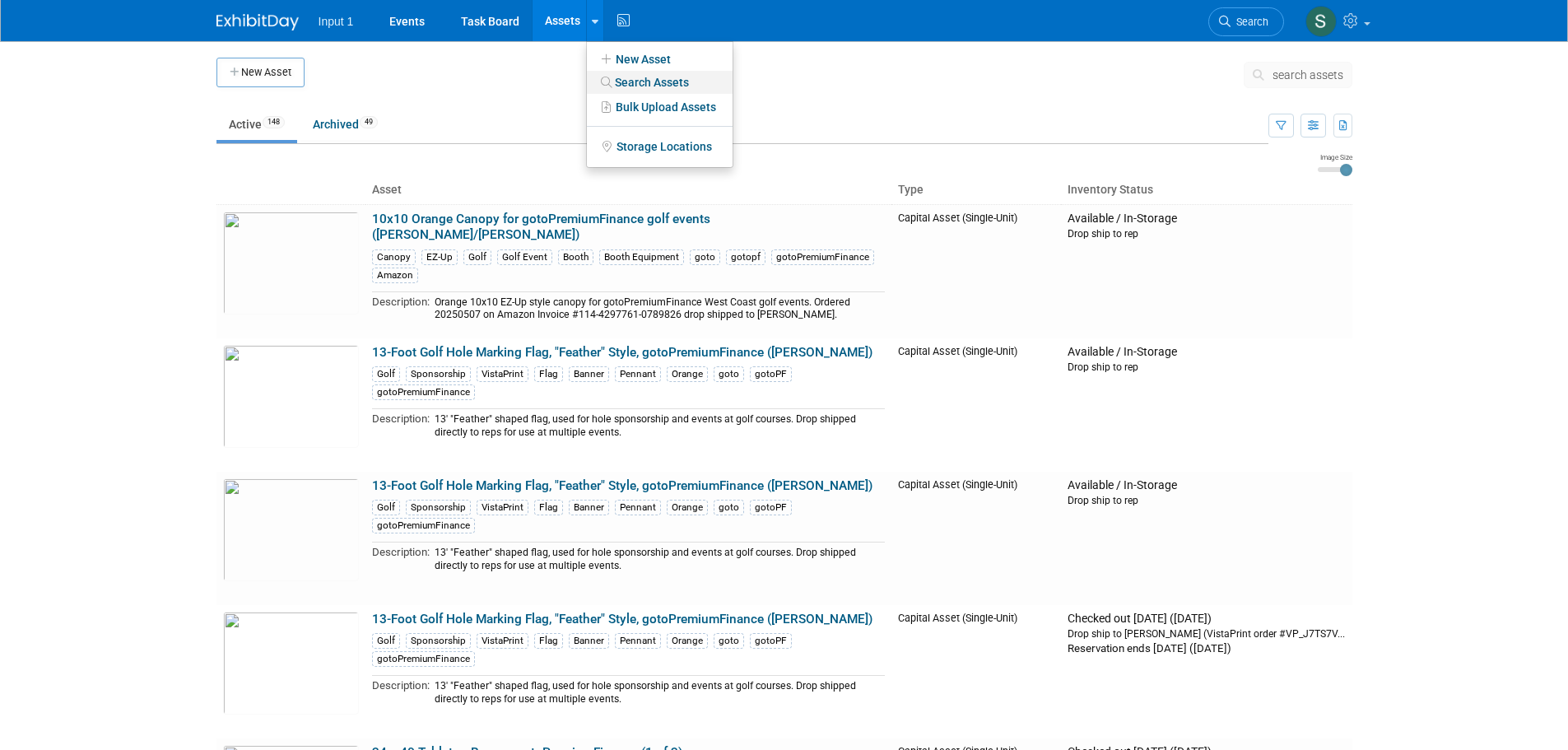
click at [613, 75] on link "Search Assets" at bounding box center [660, 82] width 146 height 23
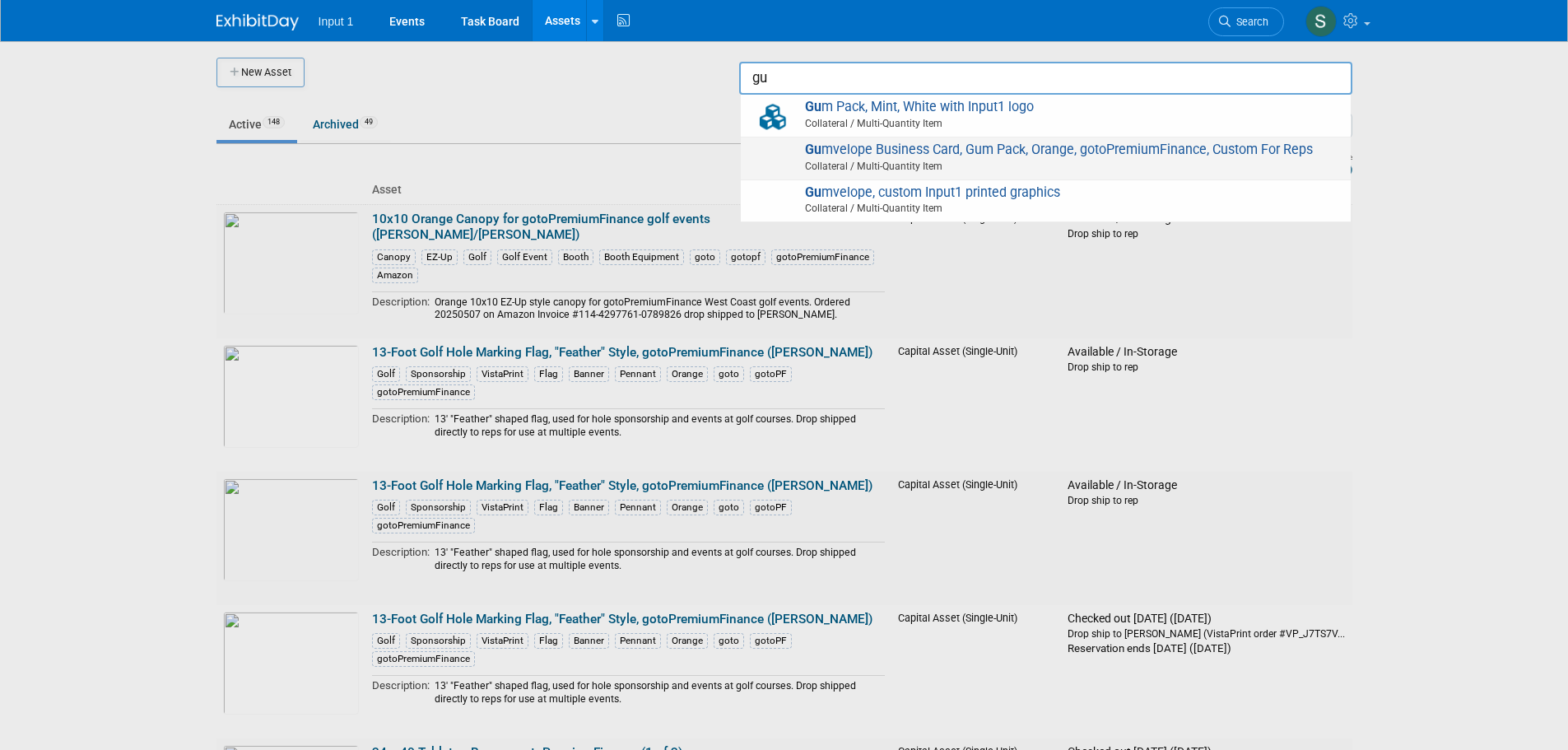
click at [1069, 163] on span "Collateral / Multi-Quantity Item" at bounding box center [1048, 167] width 589 height 15
type input "Gumvelope Business Card, Gum Pack, Orange, gotoPremiumFinance, Custom For Reps"
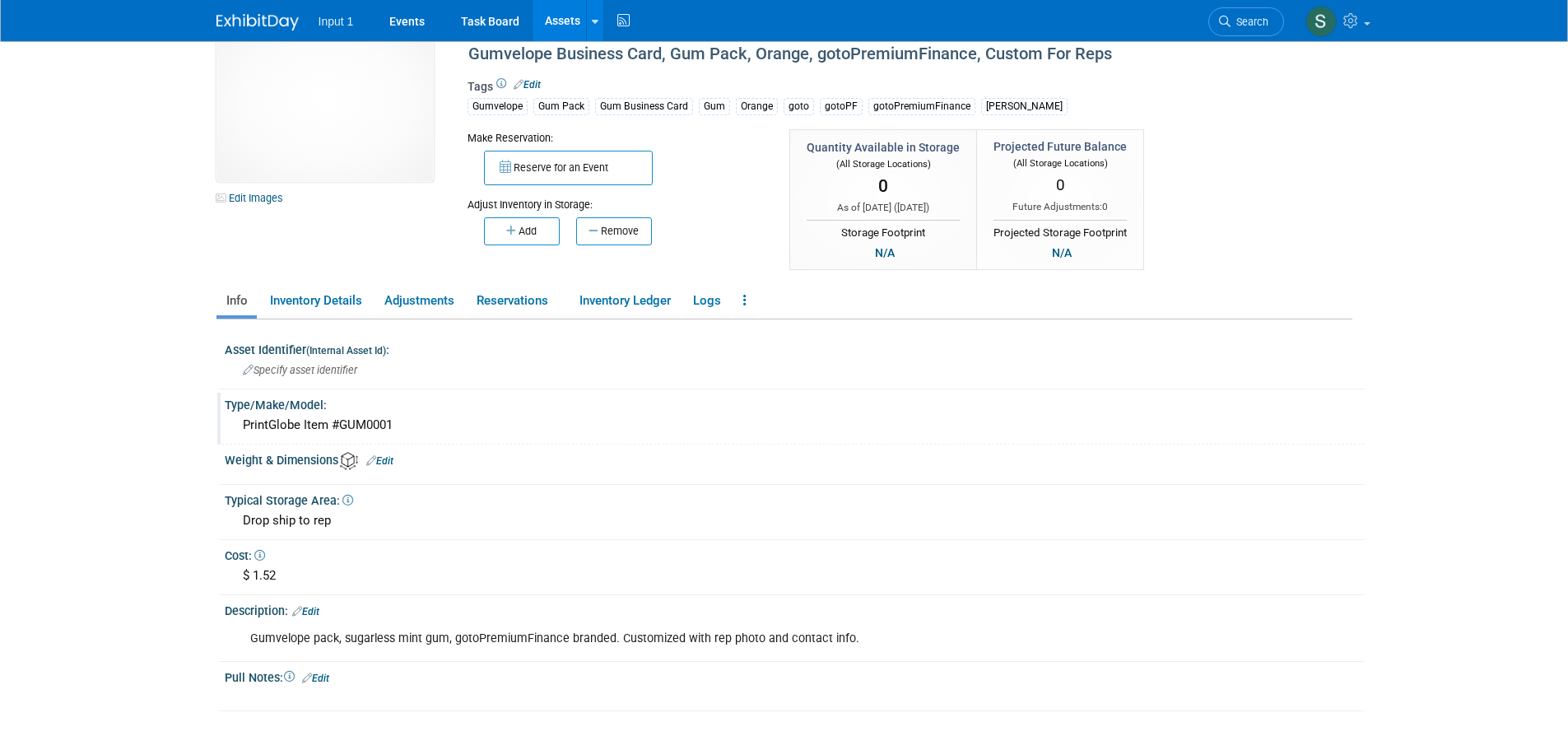
scroll to position [82, 0]
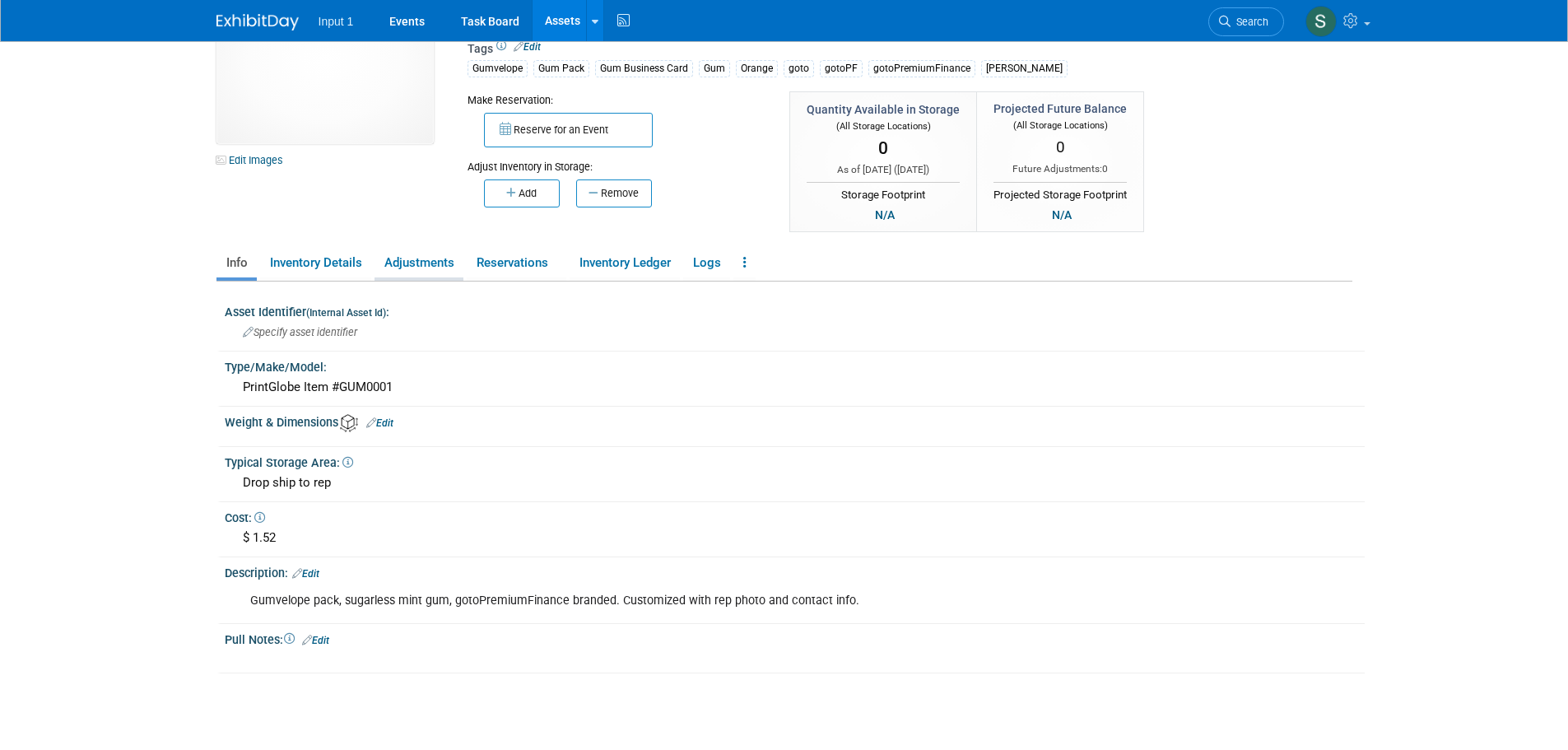
click at [431, 262] on link "Adjustments" at bounding box center [419, 263] width 89 height 29
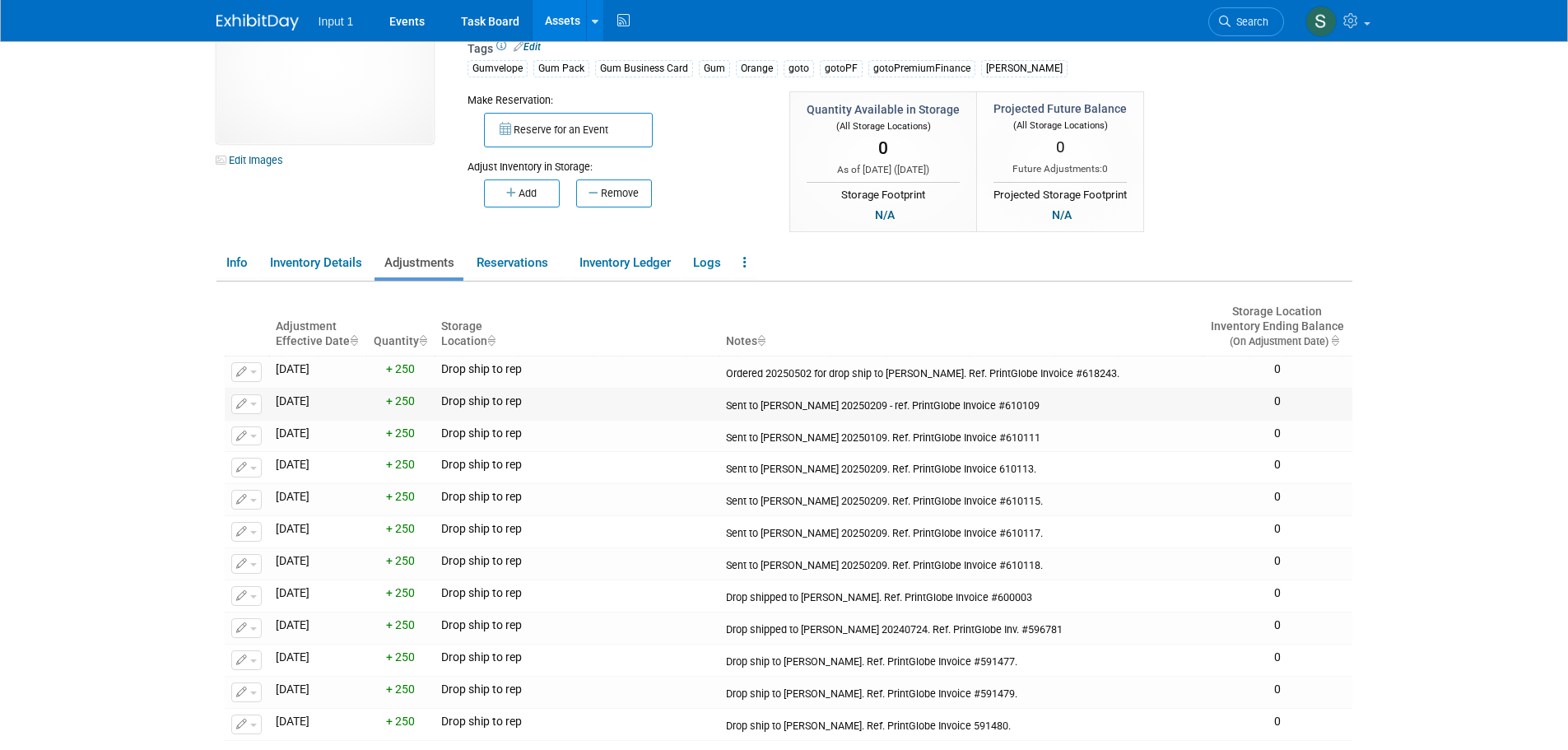
scroll to position [0, 0]
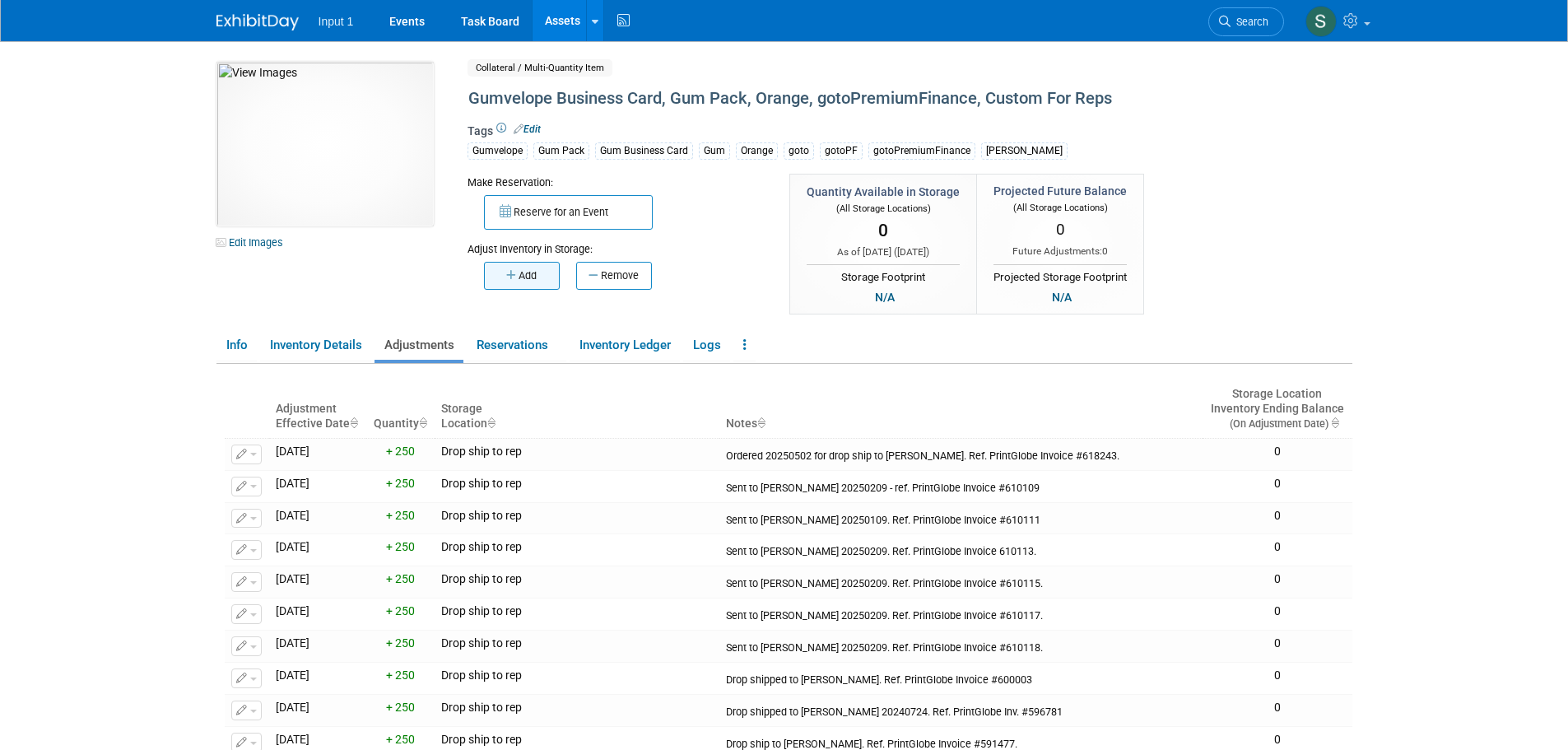
click at [521, 284] on button "Add" at bounding box center [521, 275] width 75 height 28
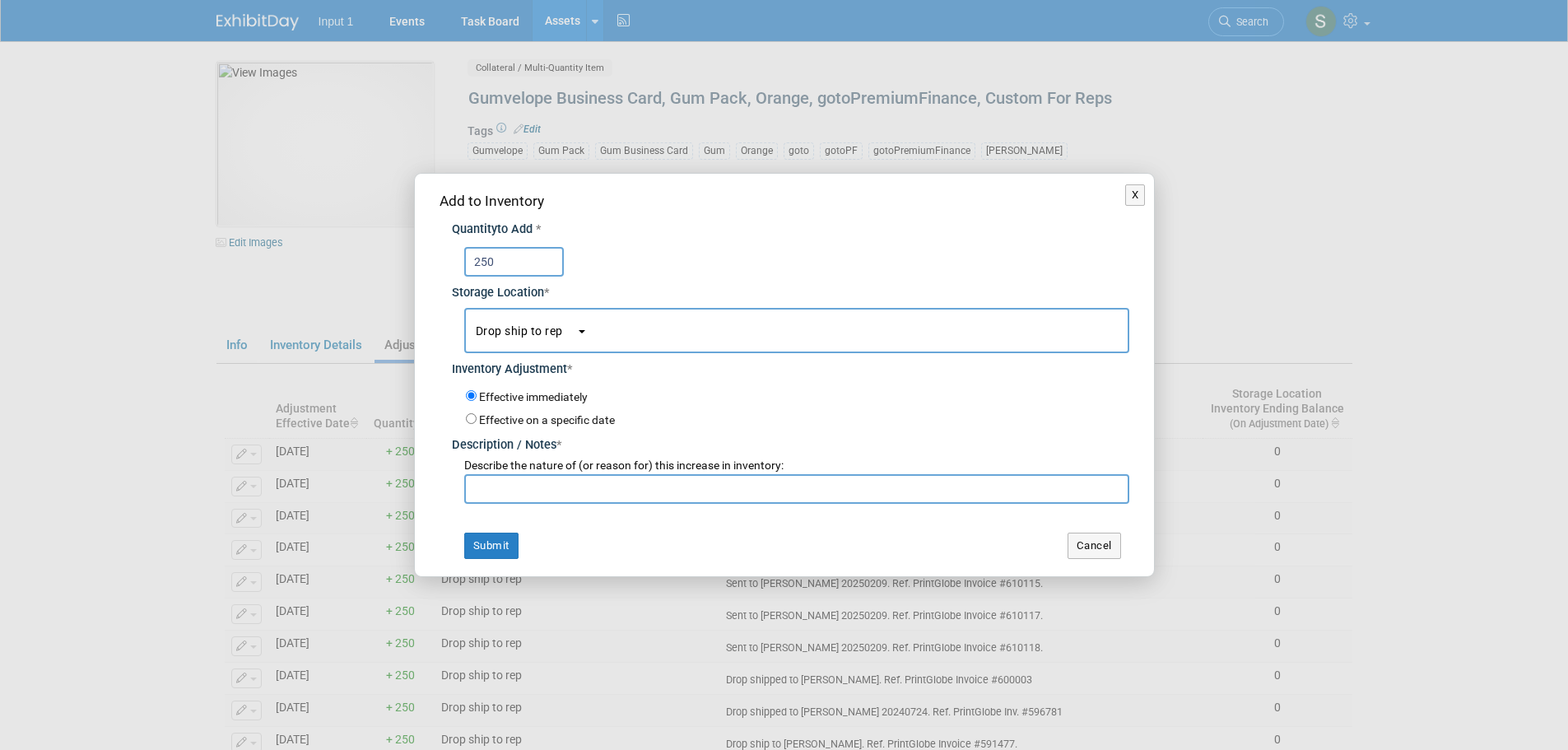
type input "250"
click at [536, 483] on input "text" at bounding box center [797, 488] width 665 height 30
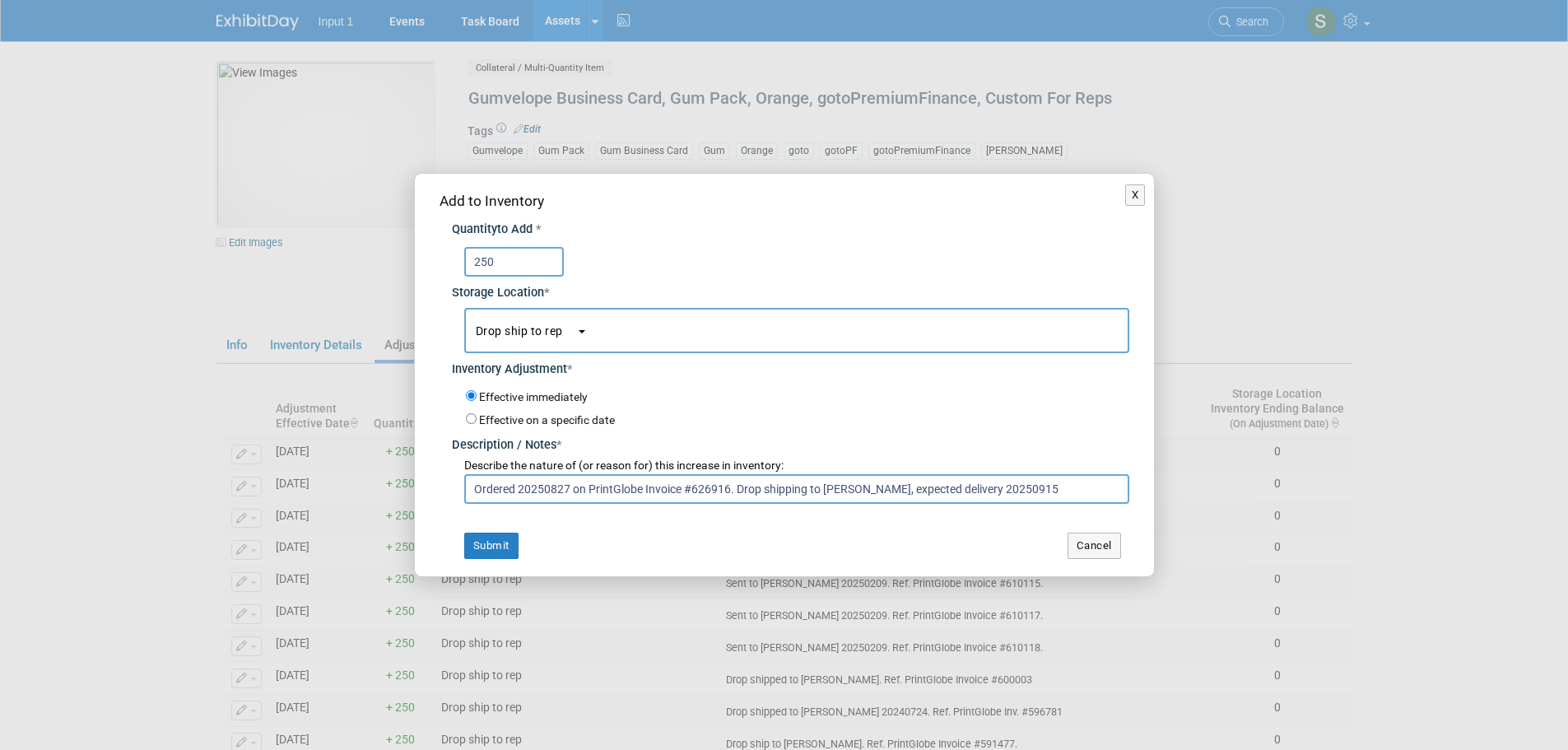
type input "Ordered 20250827 on PrintGlobe Invoice #626916. Drop shipping to Kelly Pappas, …"
click at [471, 421] on input "Effective on a specific date" at bounding box center [471, 418] width 11 height 11
radio input "true"
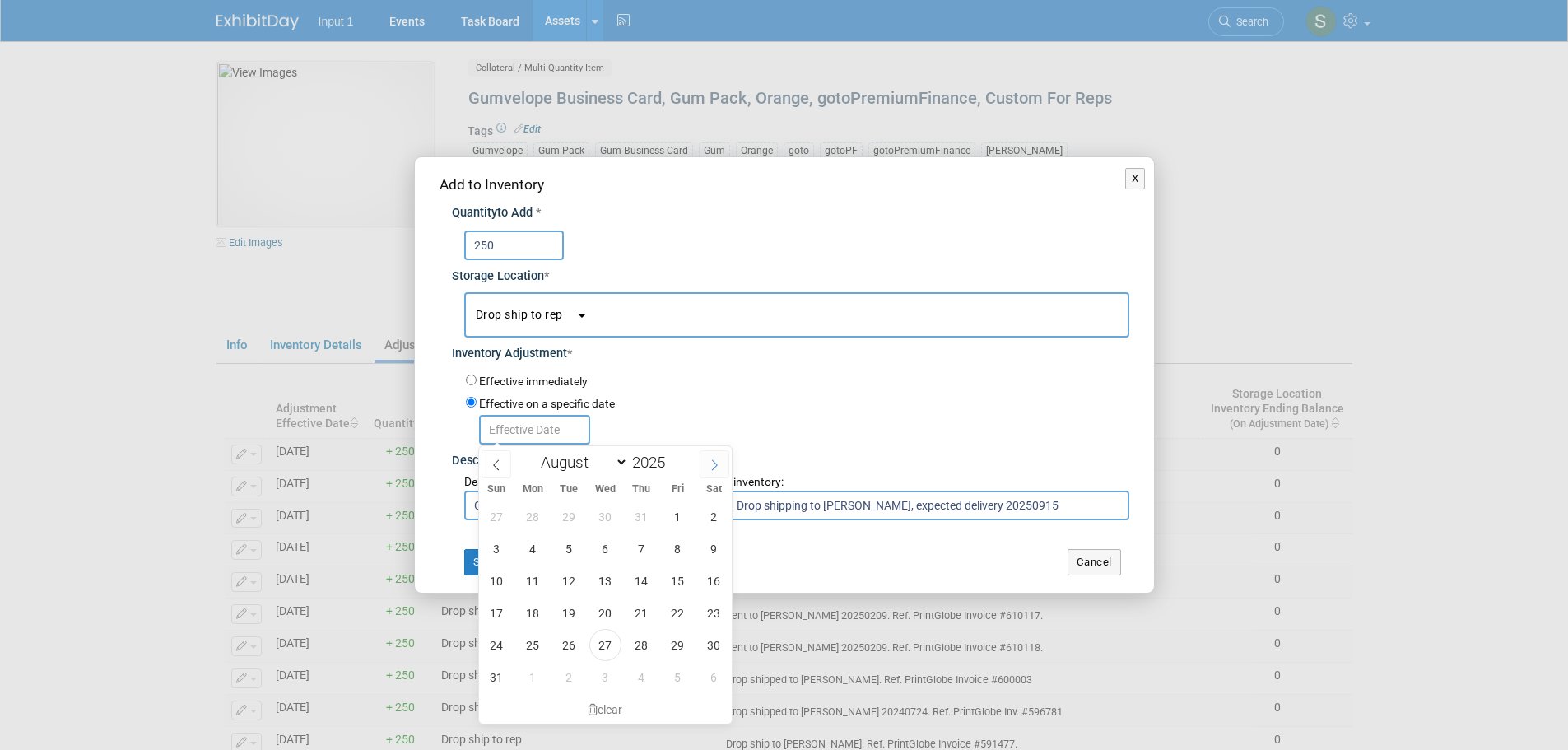
click at [718, 457] on span at bounding box center [714, 464] width 30 height 28
select select "8"
click at [531, 577] on span "15" at bounding box center [533, 581] width 32 height 32
type input "[DATE]"
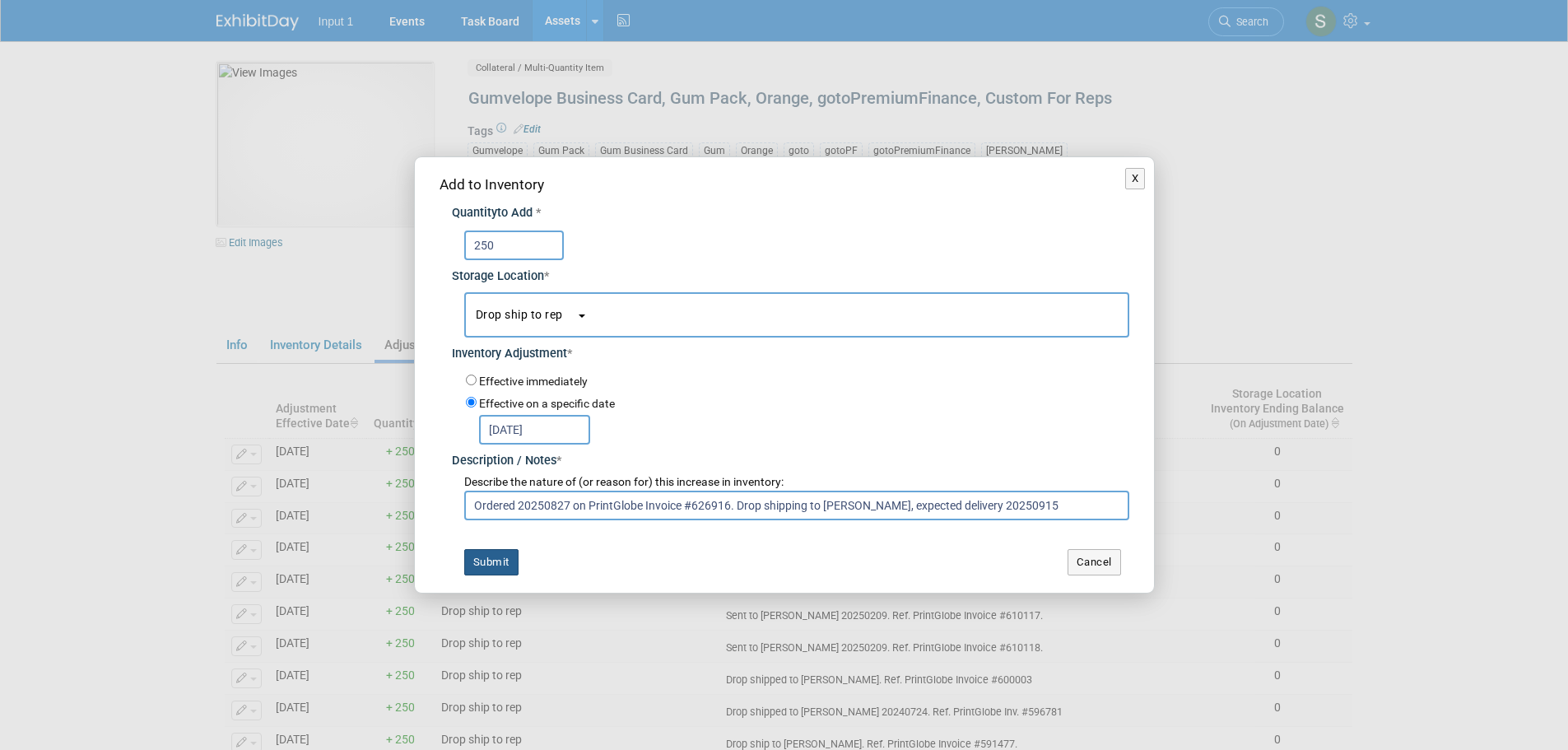
click at [498, 560] on button "Submit" at bounding box center [492, 562] width 54 height 26
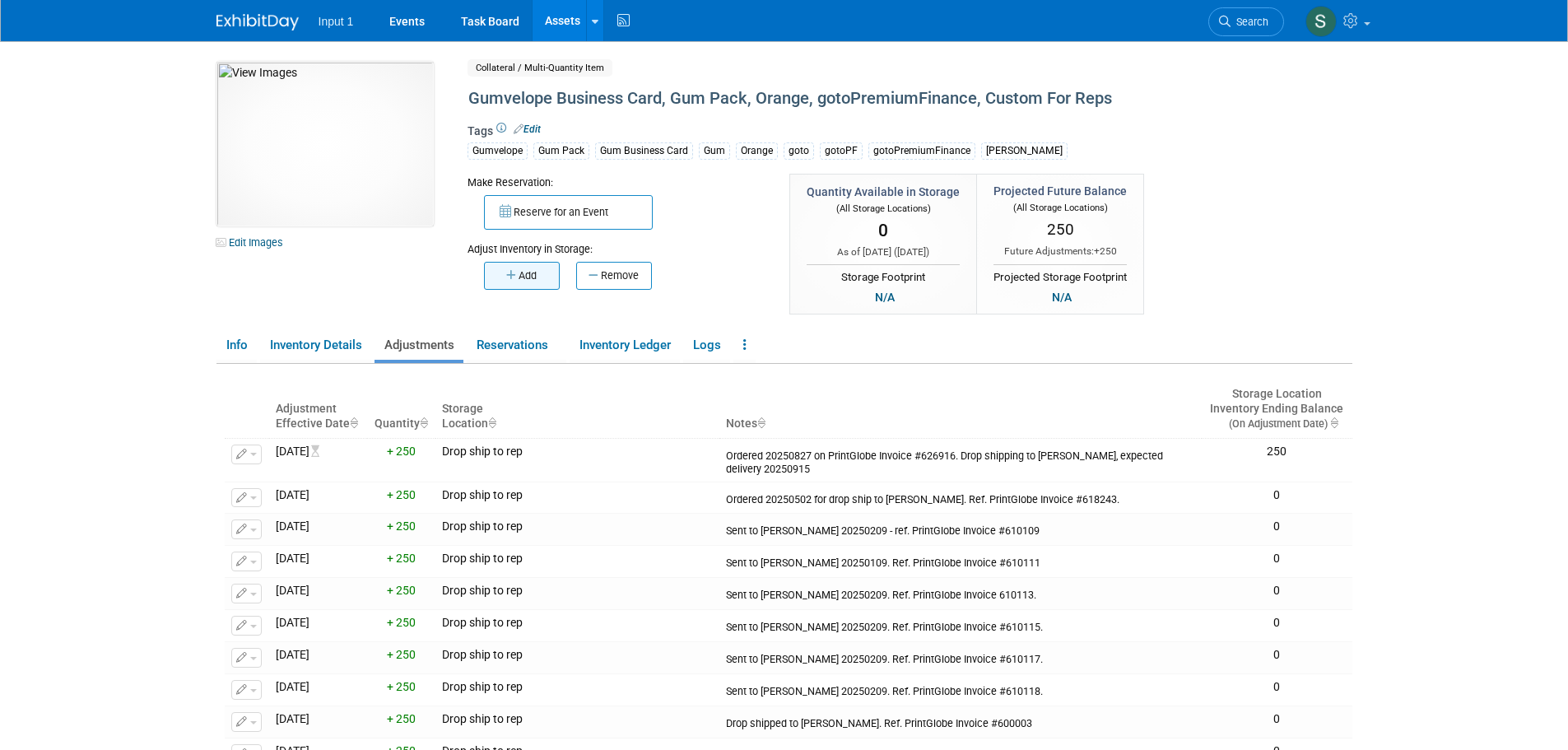
click at [528, 274] on button "Add" at bounding box center [521, 275] width 75 height 28
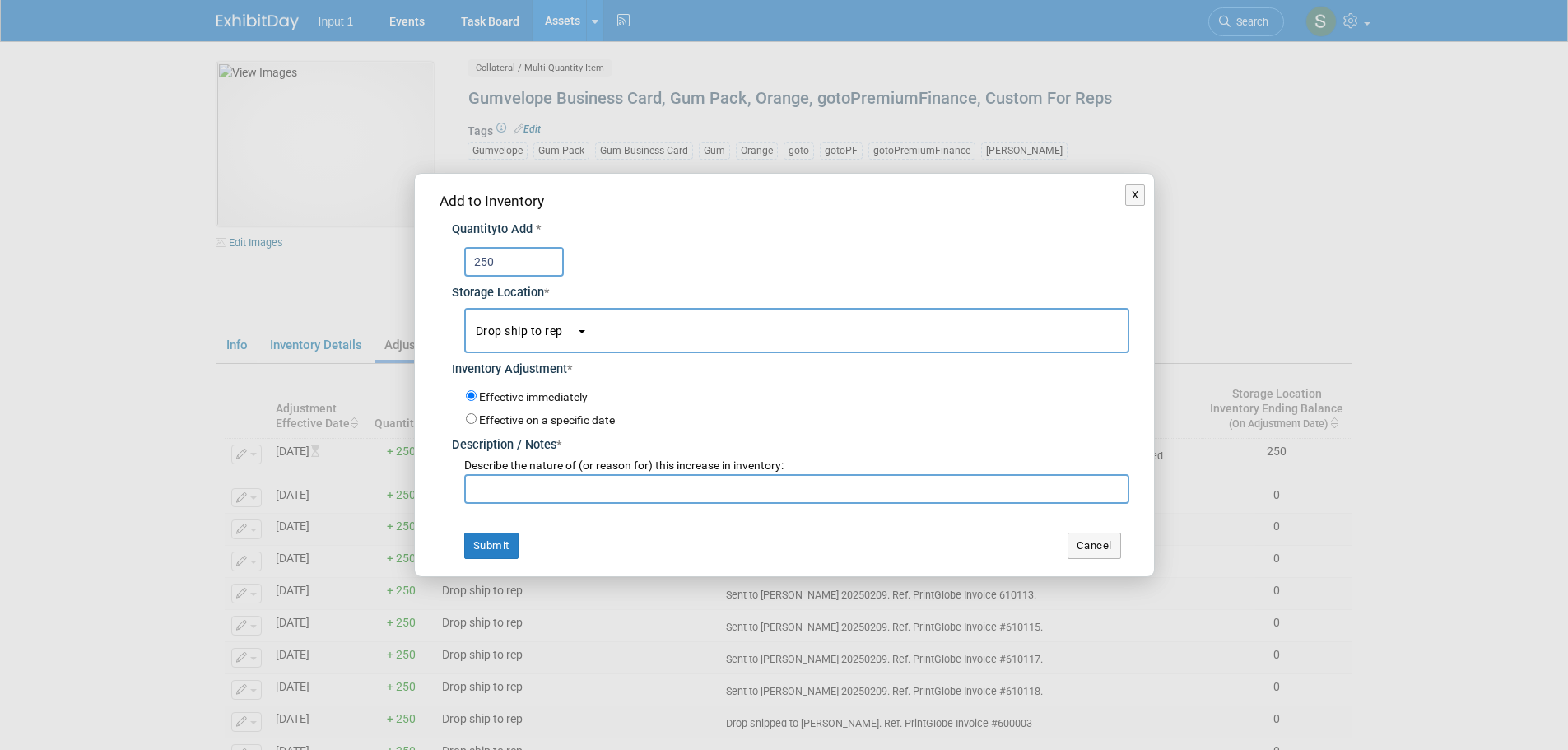
type input "250"
click at [520, 486] on input "text" at bounding box center [797, 488] width 665 height 30
click at [790, 490] on input "Ordered 20250827 on PrintGlobe Invoice #626913. Expe" at bounding box center [797, 488] width 665 height 30
type input "Ordered 20250827 on PrintGlobe Invoice #626913. Expected delivery date 20250915."
click at [468, 417] on input "Effective on a specific date" at bounding box center [471, 418] width 11 height 11
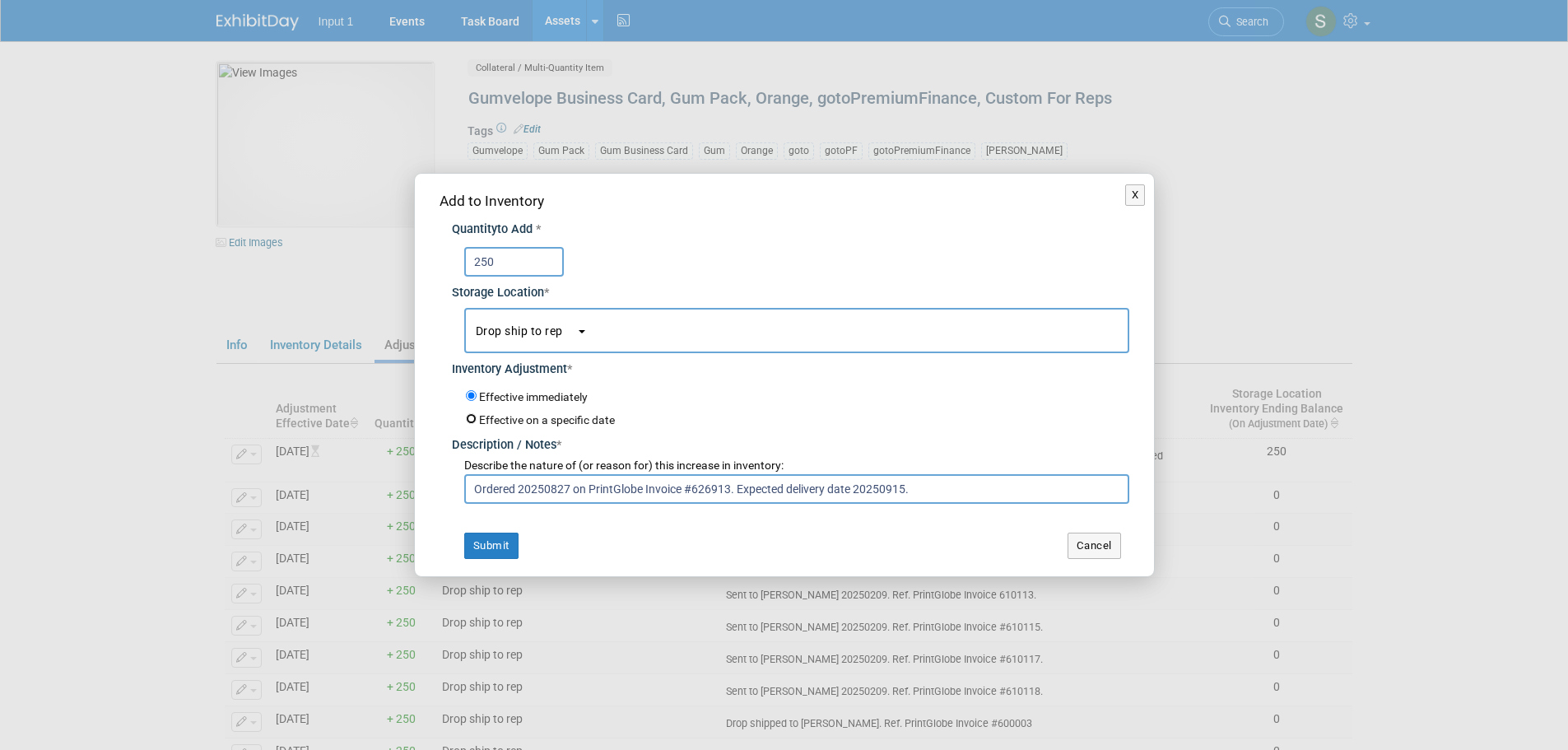
radio input "true"
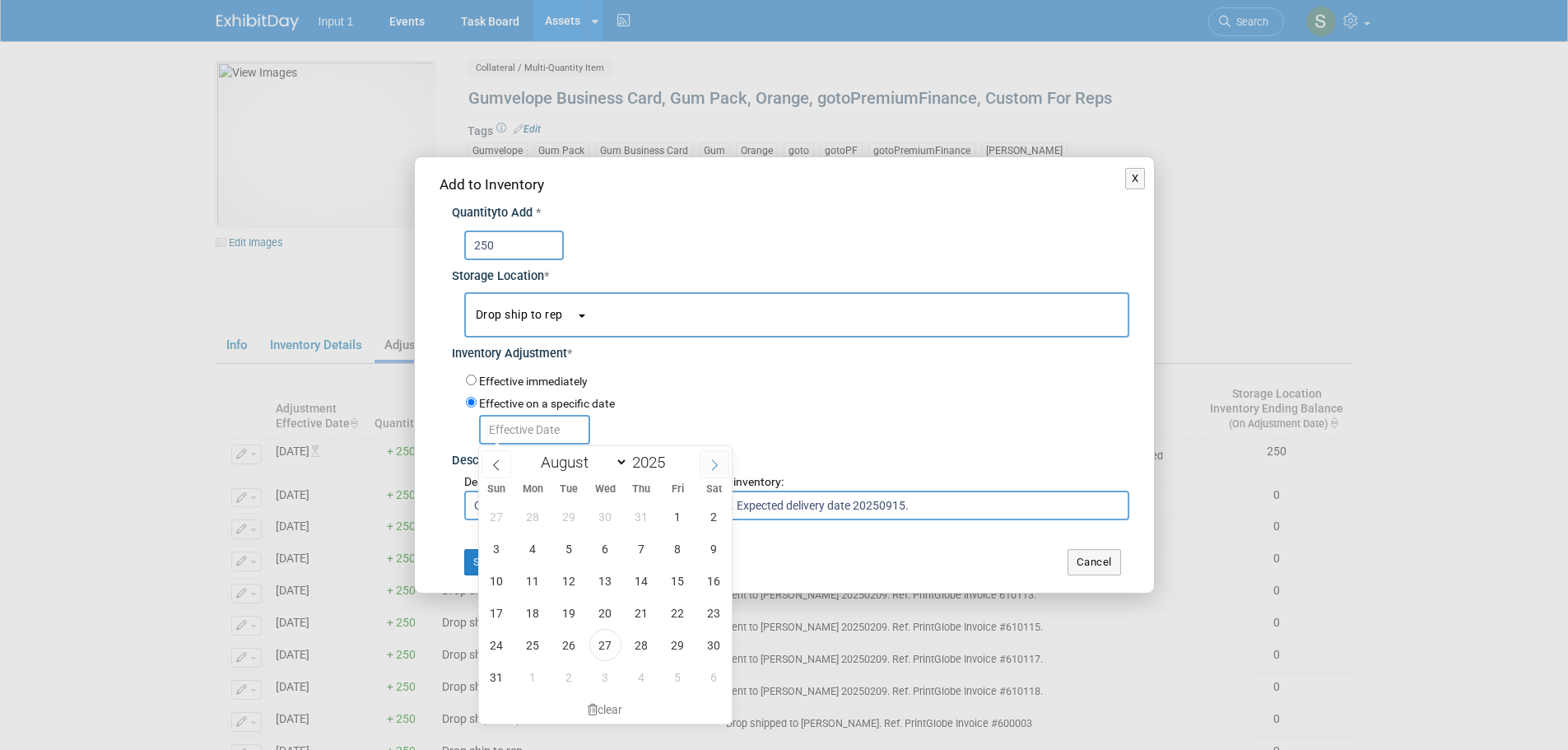
click at [719, 465] on icon at bounding box center [715, 466] width 12 height 12
select select "8"
click at [527, 579] on span "15" at bounding box center [533, 581] width 32 height 32
type input "Sep 15, 2025"
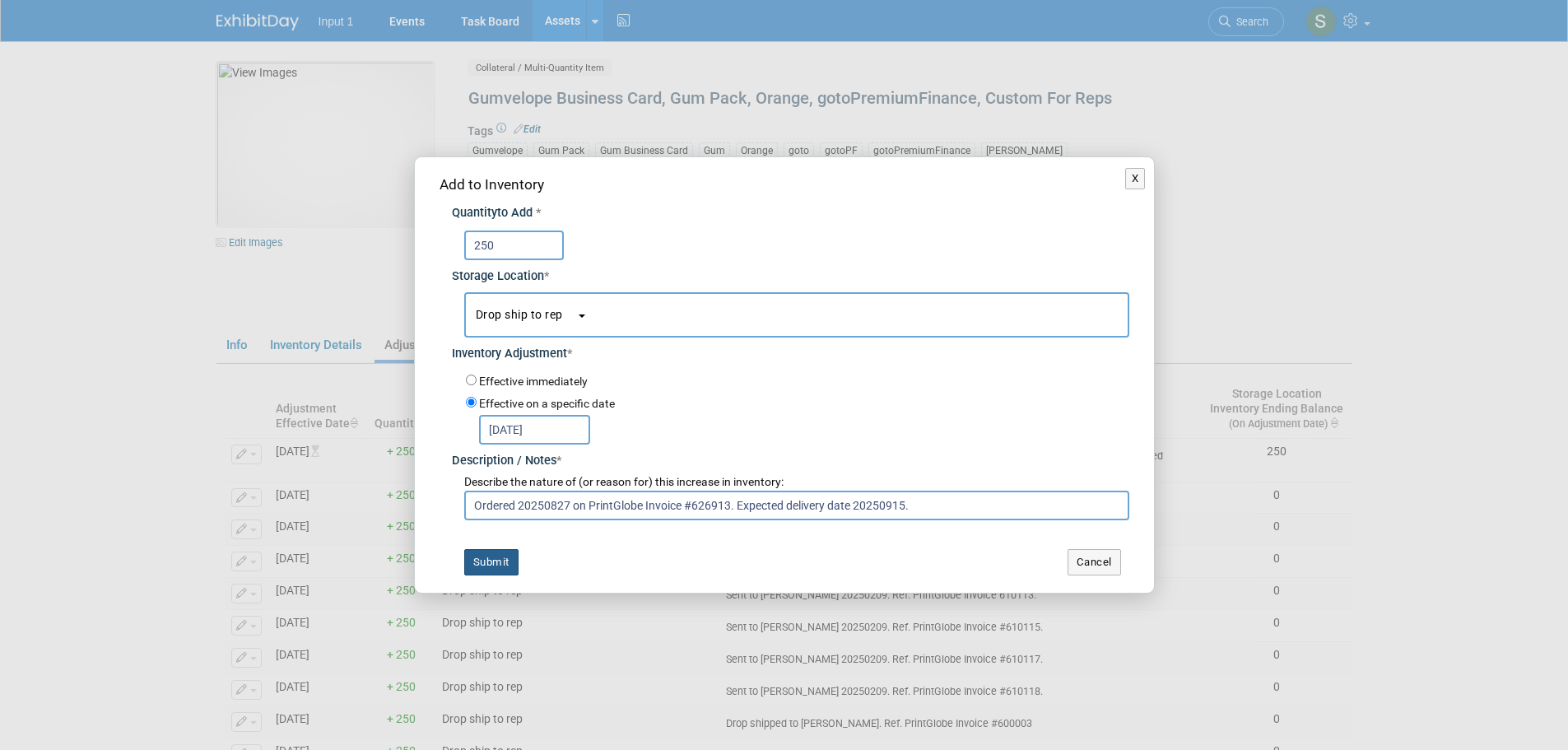
click at [498, 561] on button "Submit" at bounding box center [492, 562] width 54 height 26
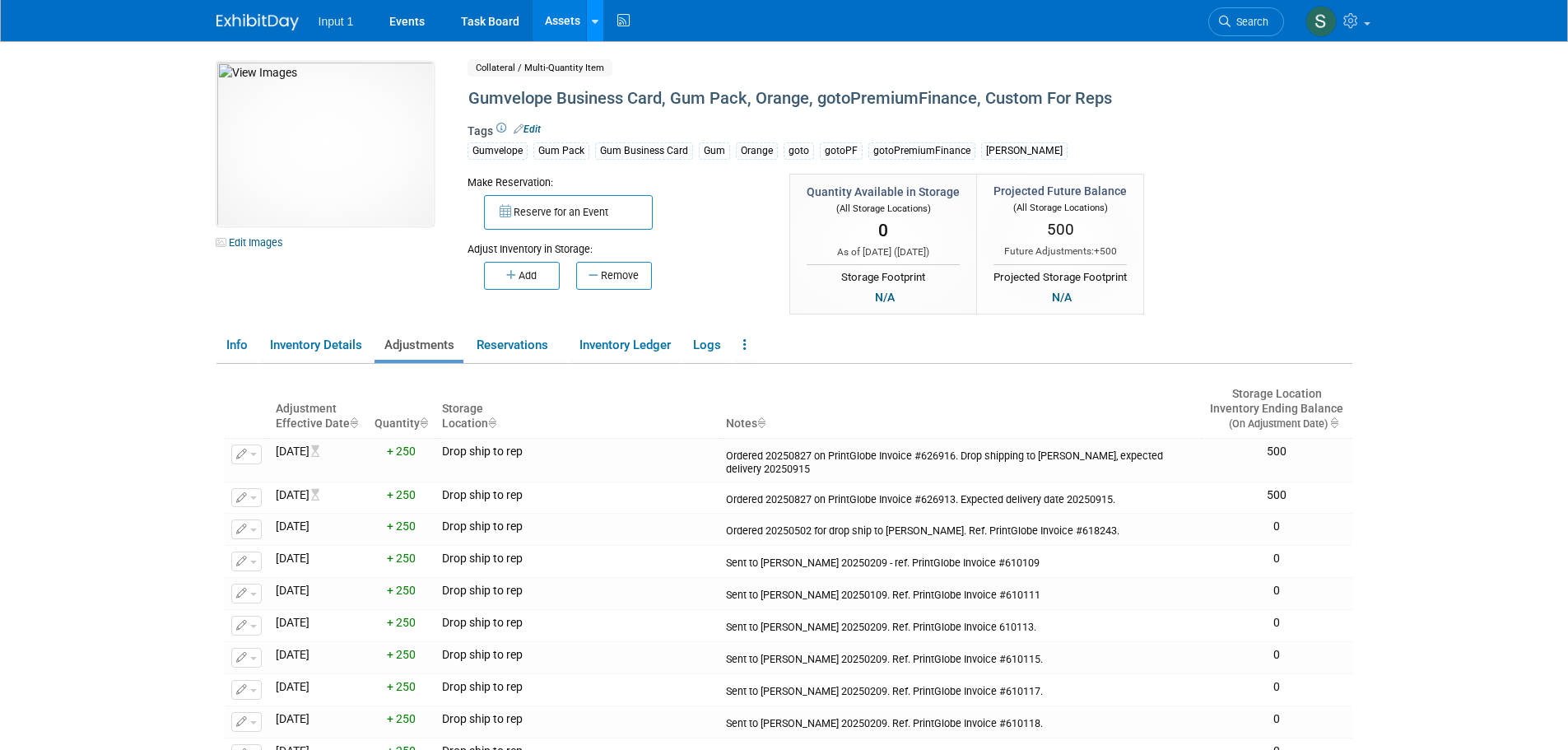
click at [598, 29] on link at bounding box center [595, 20] width 17 height 41
click at [645, 81] on link "Search Assets" at bounding box center [660, 82] width 146 height 23
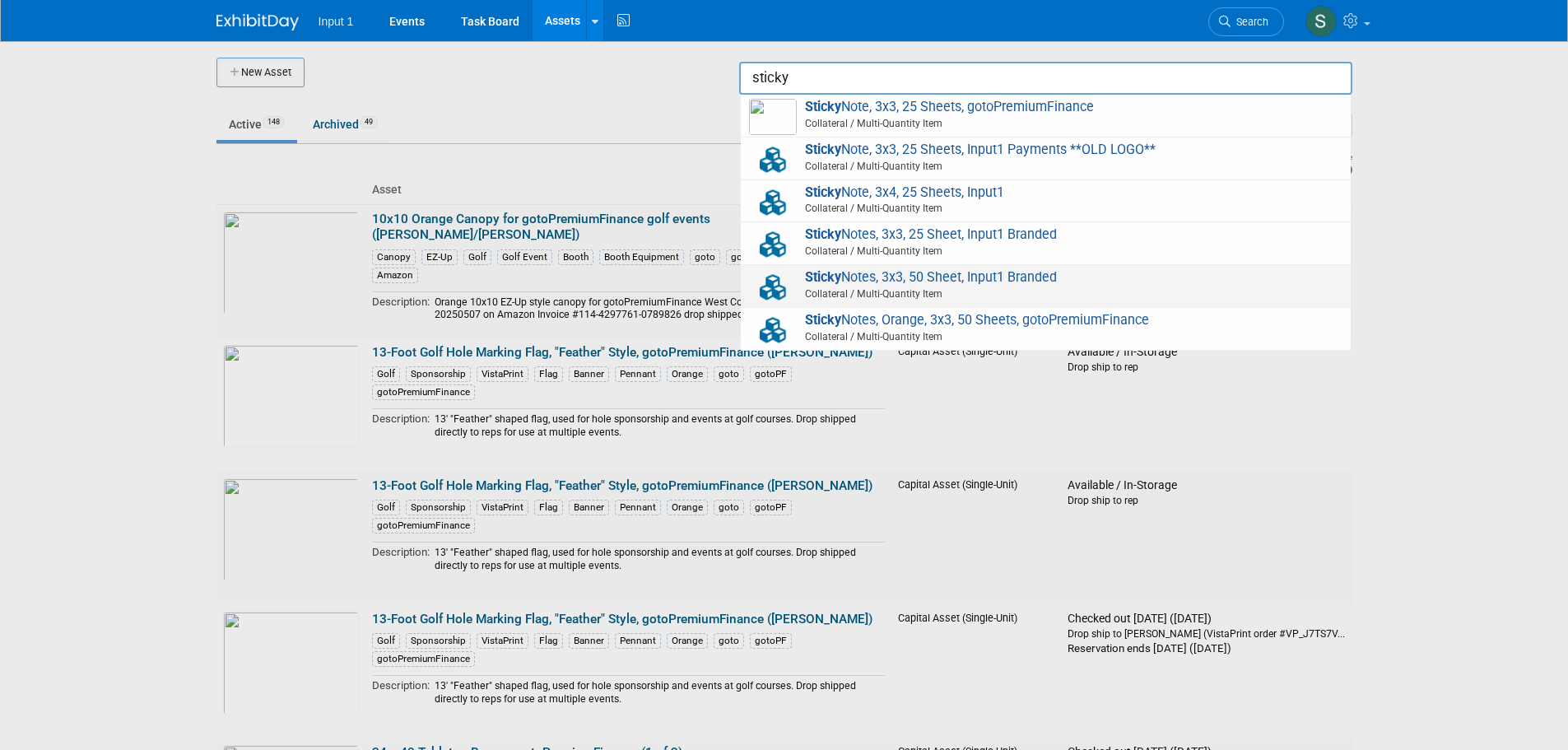
click at [910, 286] on span "Sticky Notes, 3x3, 50 Sheet, Input1 Branded Collateral / Multi-Quantity Item" at bounding box center [1045, 286] width 593 height 34
type input "Sticky Notes, 3x3, 50 Sheet, Input1 Branded"
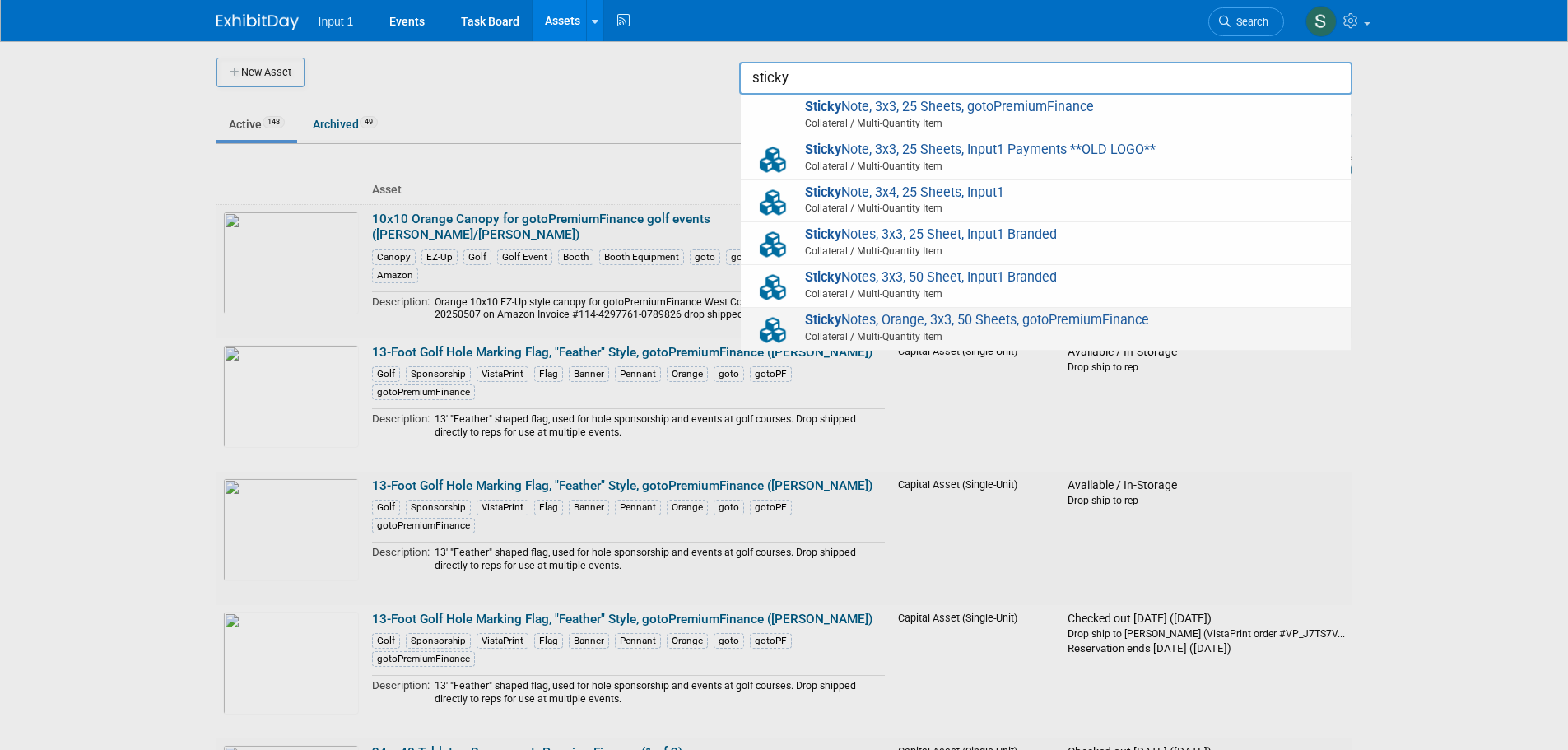
click at [1001, 321] on span "Sticky Notes, Orange, 3x3, 50 Sheets, gotoPremiumFinance Collateral / Multi-Qua…" at bounding box center [1045, 329] width 593 height 34
type input "Sticky Notes, Orange, 3x3, 50 Sheets, gotoPremiumFinance"
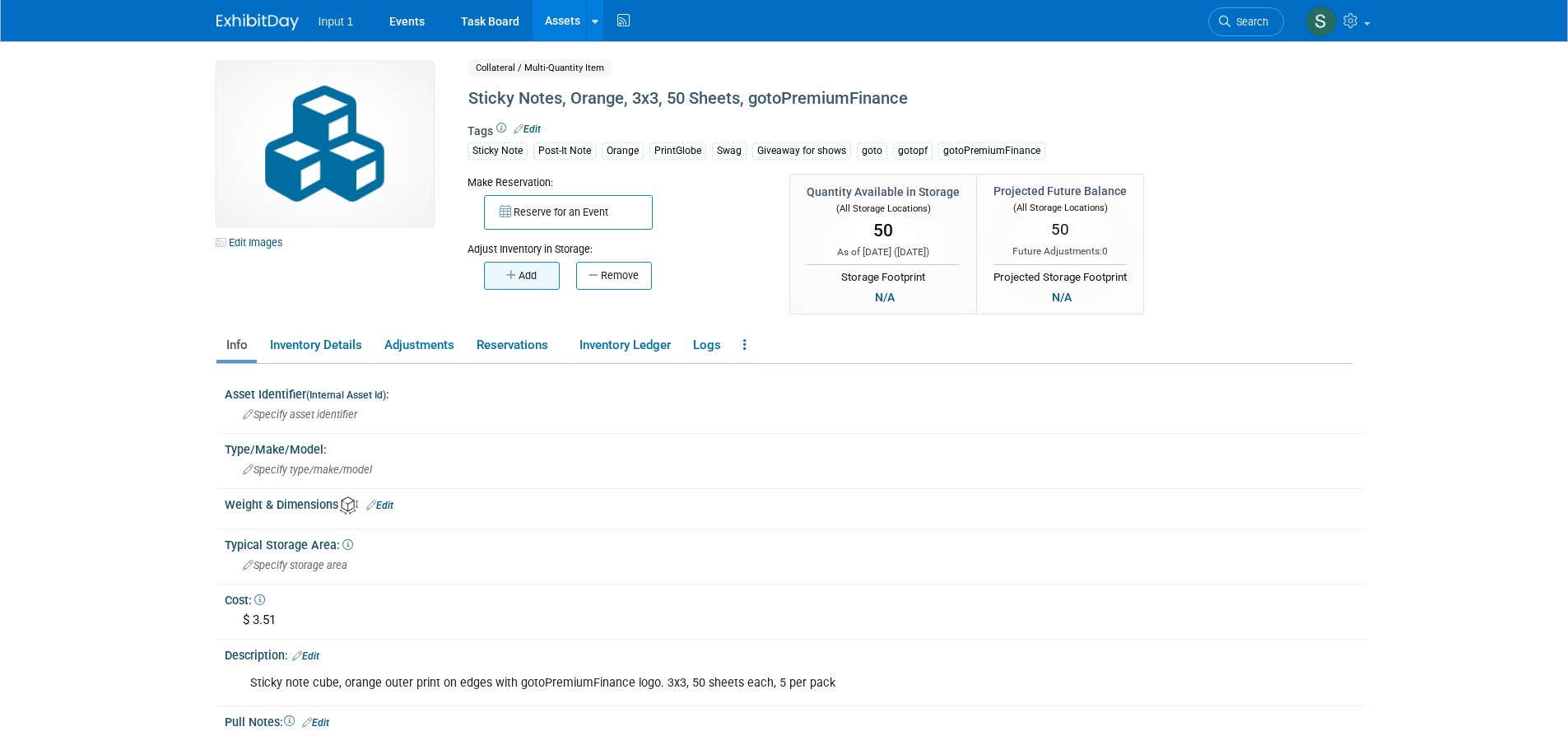
click at [518, 279] on button "Add" at bounding box center [521, 275] width 75 height 28
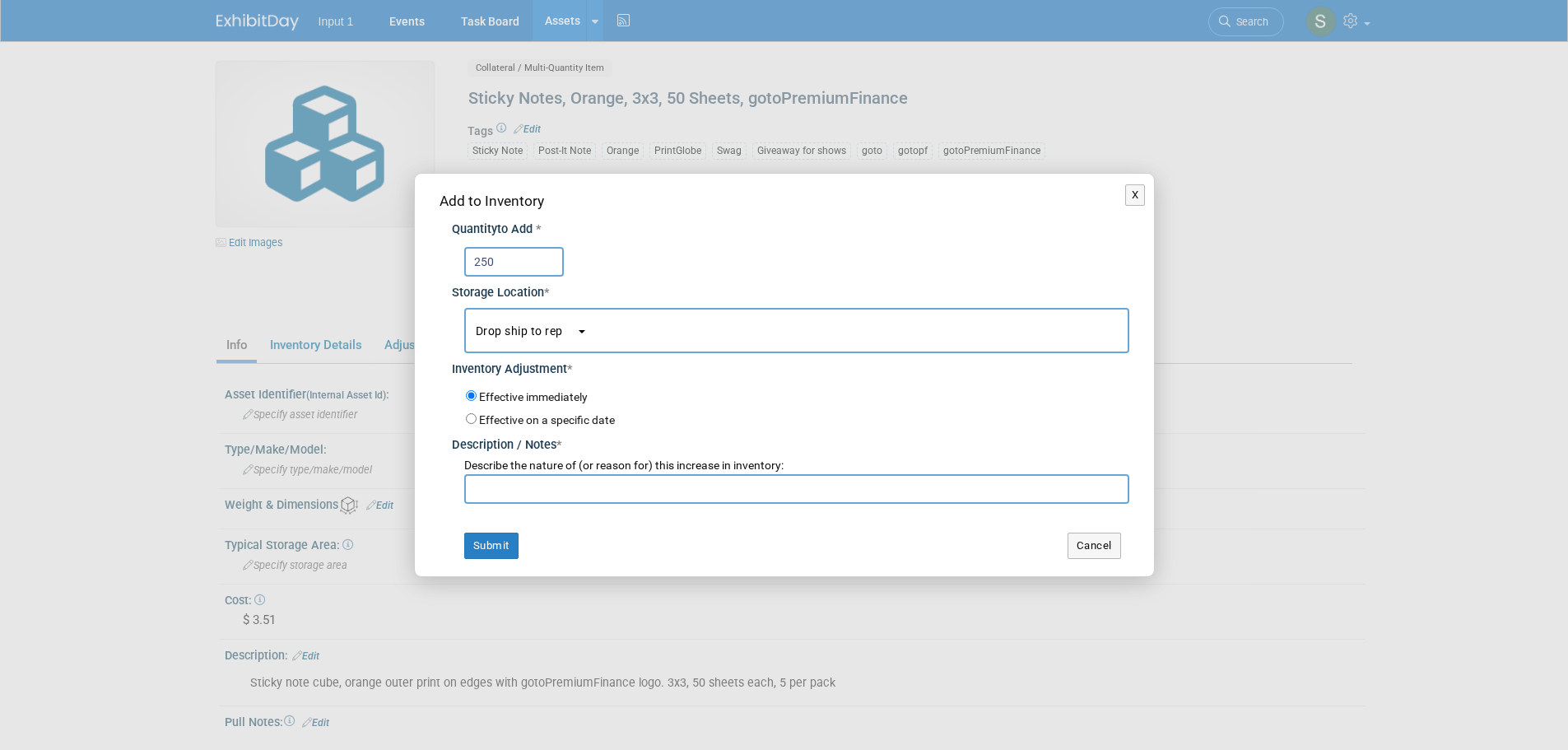
type input "250"
click at [558, 345] on button "Drop ship to rep" at bounding box center [797, 331] width 665 height 46
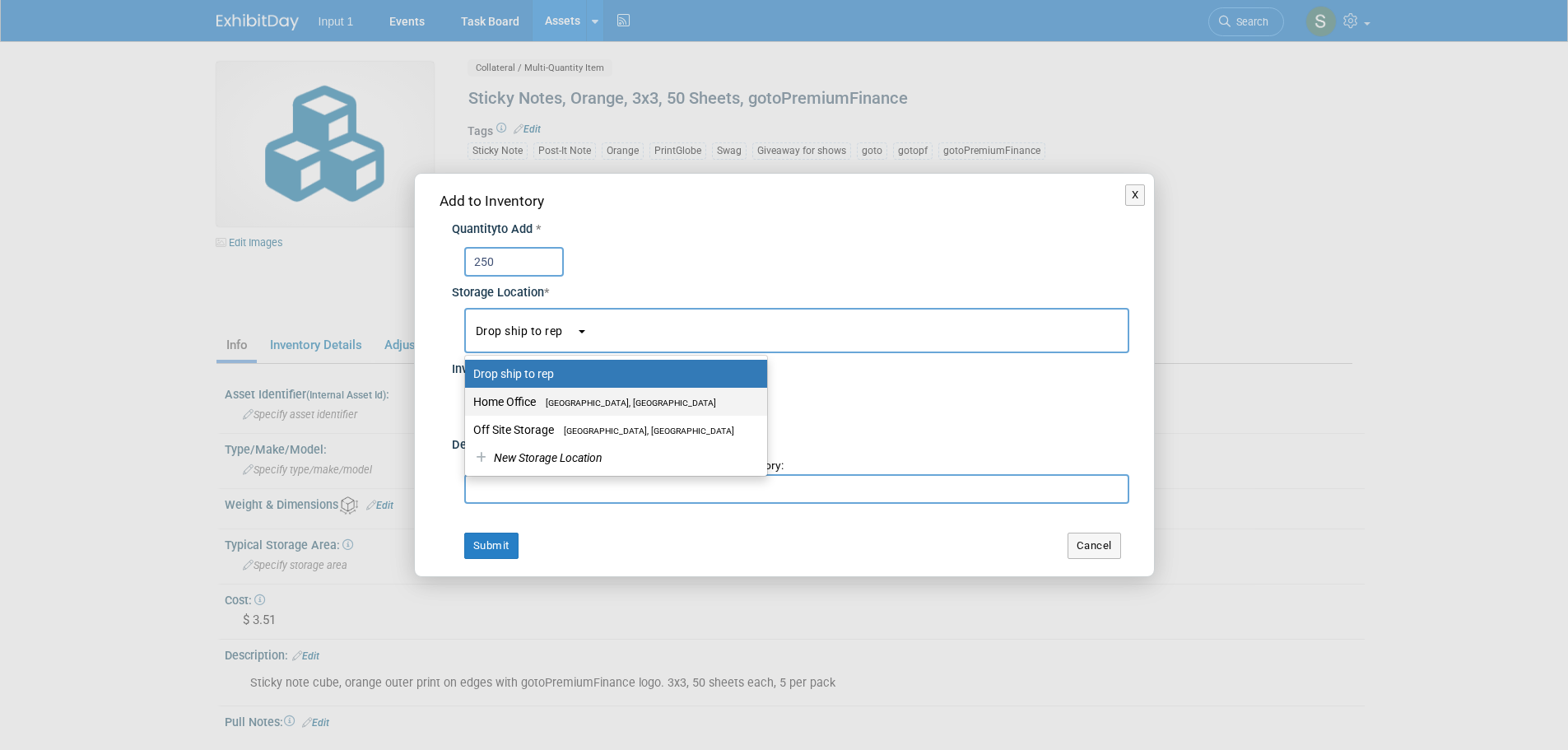
click at [525, 404] on label "Home Office [GEOGRAPHIC_DATA], [GEOGRAPHIC_DATA]" at bounding box center [612, 401] width 278 height 21
click at [468, 404] on input "Home Office [GEOGRAPHIC_DATA], [GEOGRAPHIC_DATA]" at bounding box center [462, 402] width 11 height 11
select select "11223761"
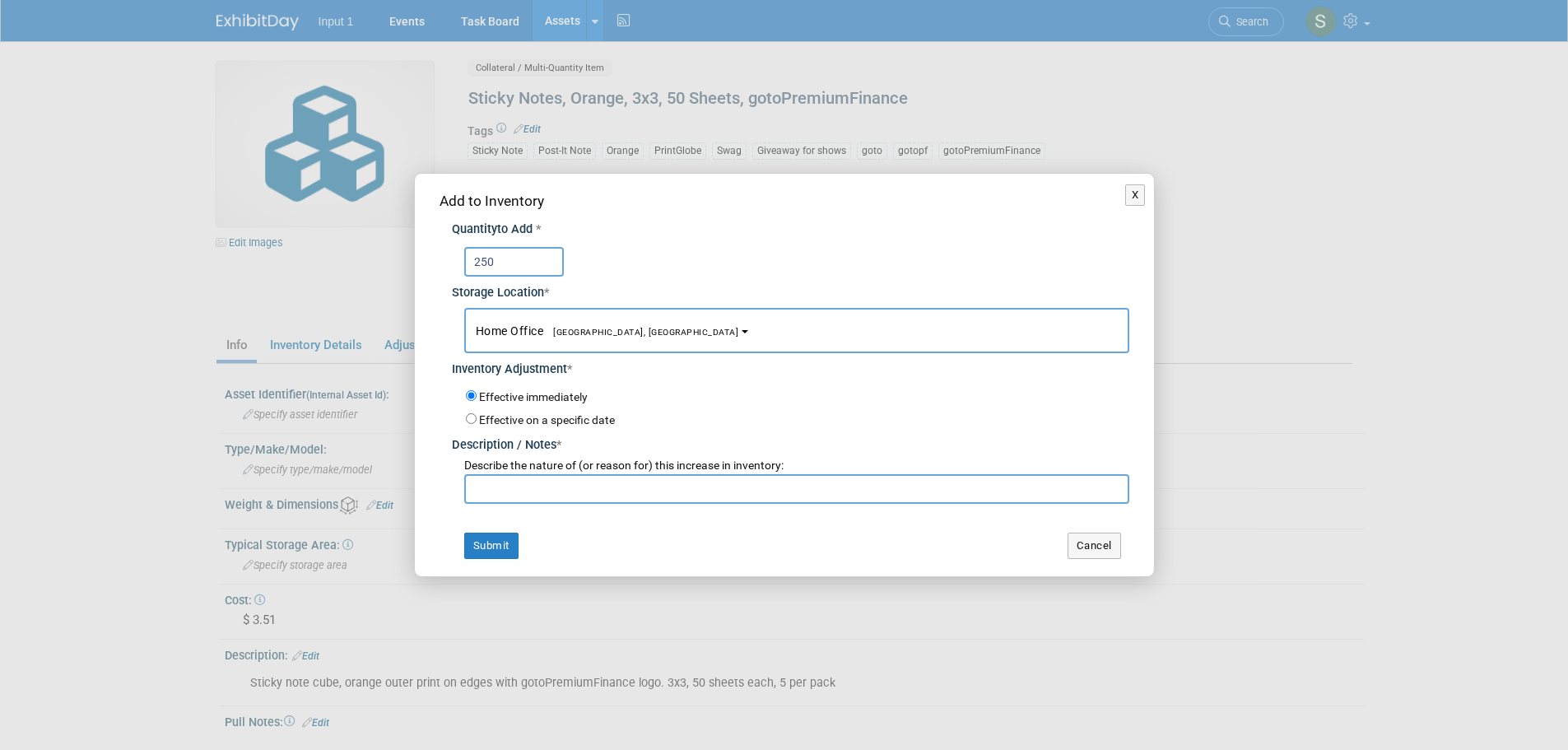
click at [492, 480] on input "text" at bounding box center [797, 488] width 665 height 30
type input "Ordered 20250827 on PrintGlobe Invoice #626897. Expected delivery date 20250915."
click at [473, 416] on input "Effective on a specific date" at bounding box center [471, 418] width 11 height 11
radio input "true"
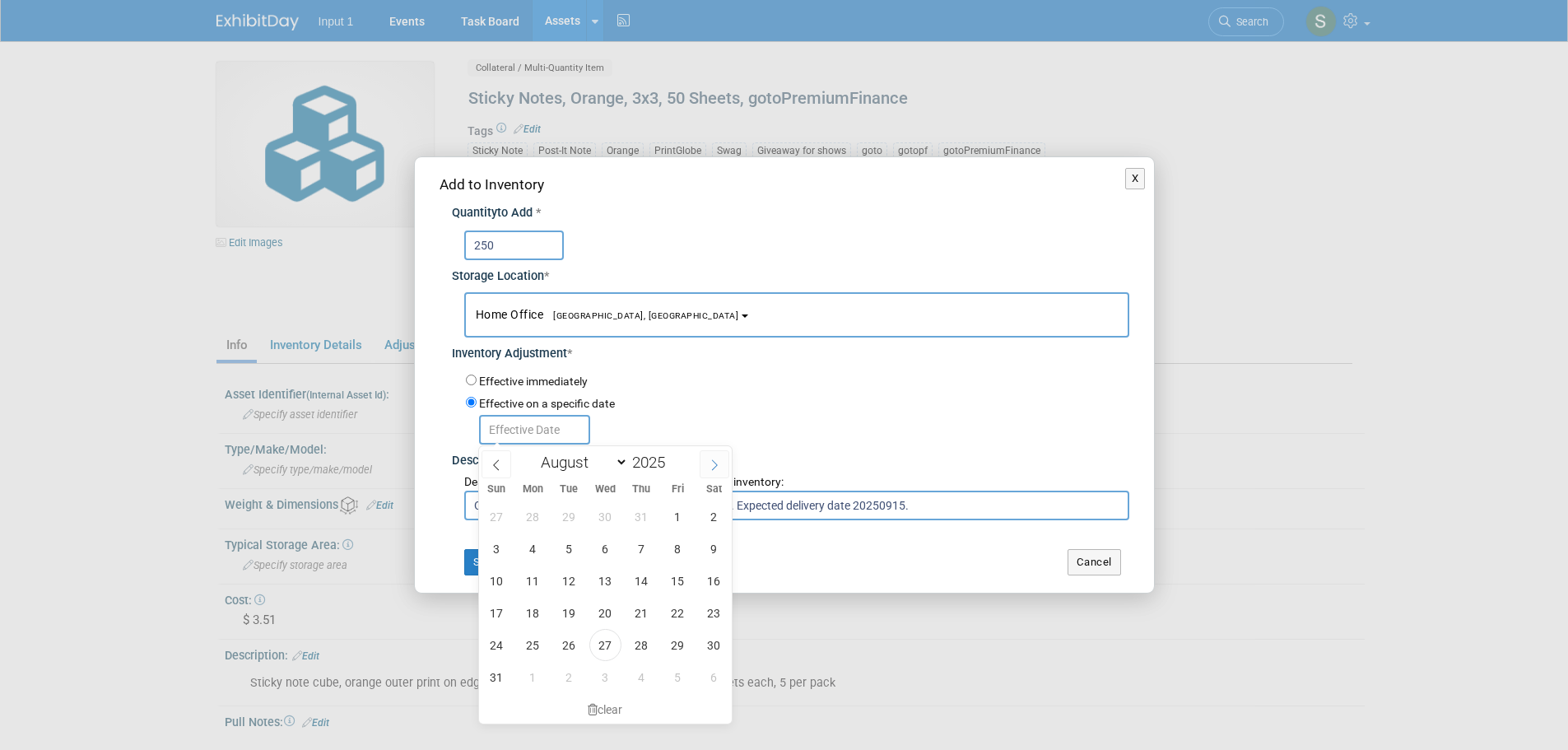
click at [716, 463] on icon at bounding box center [714, 466] width 6 height 11
select select "8"
click at [537, 579] on span "15" at bounding box center [533, 581] width 32 height 32
type input "Sep 15, 2025"
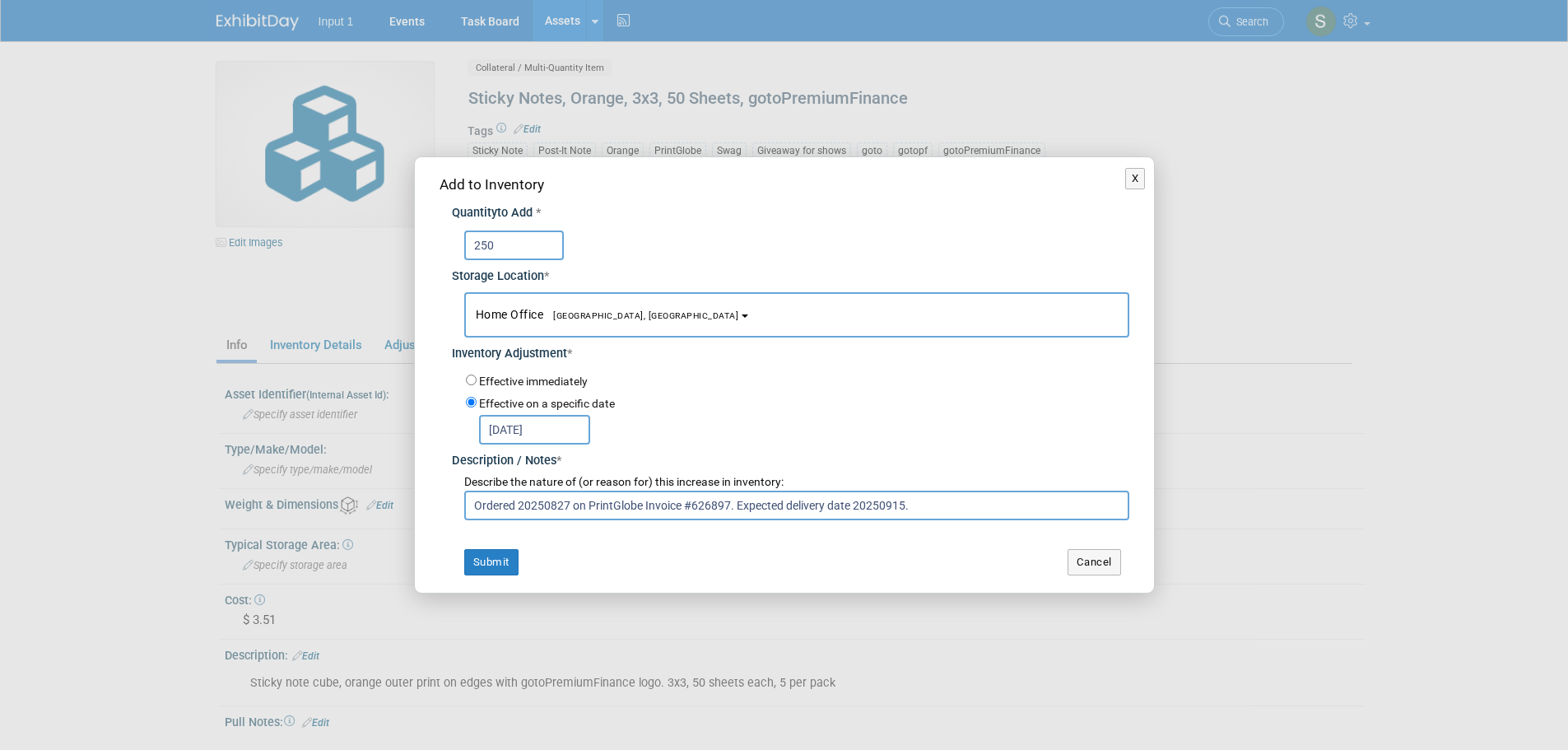
click at [801, 435] on div "Sep 15, 2025" at bounding box center [798, 428] width 663 height 32
click at [497, 565] on button "Submit" at bounding box center [492, 562] width 54 height 26
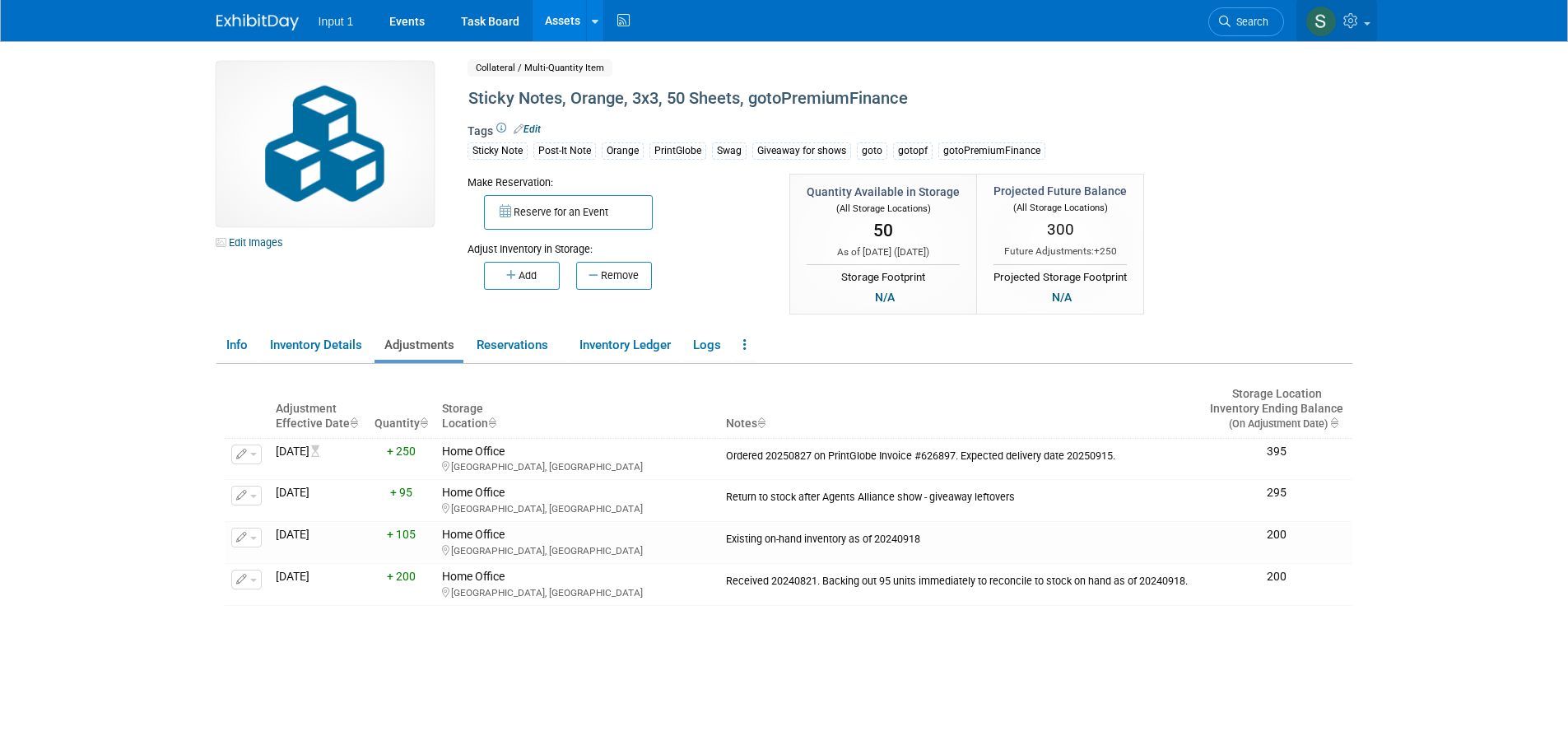
click at [1361, 26] on icon at bounding box center [1353, 21] width 19 height 15
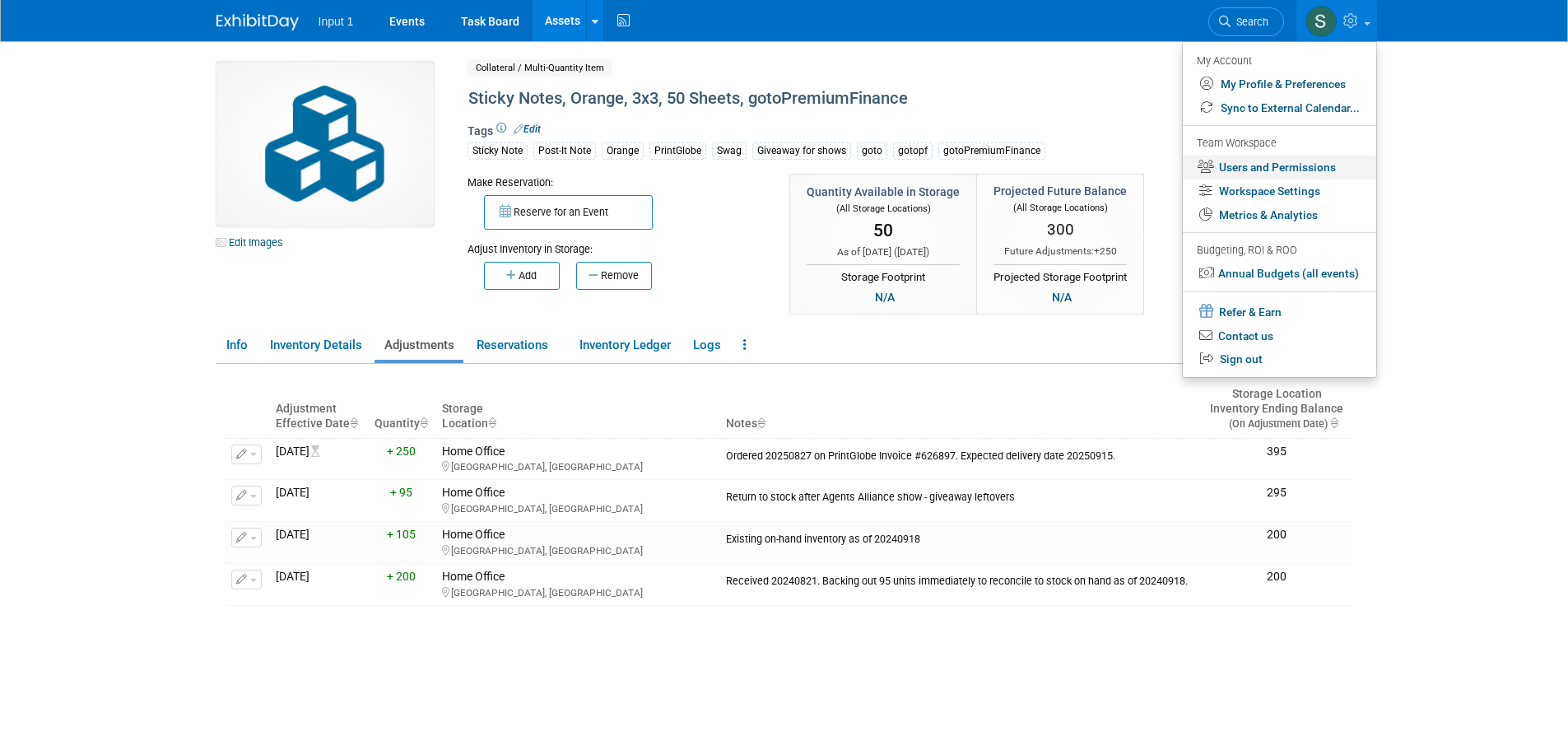
click at [1270, 166] on link "Users and Permissions" at bounding box center [1279, 168] width 194 height 24
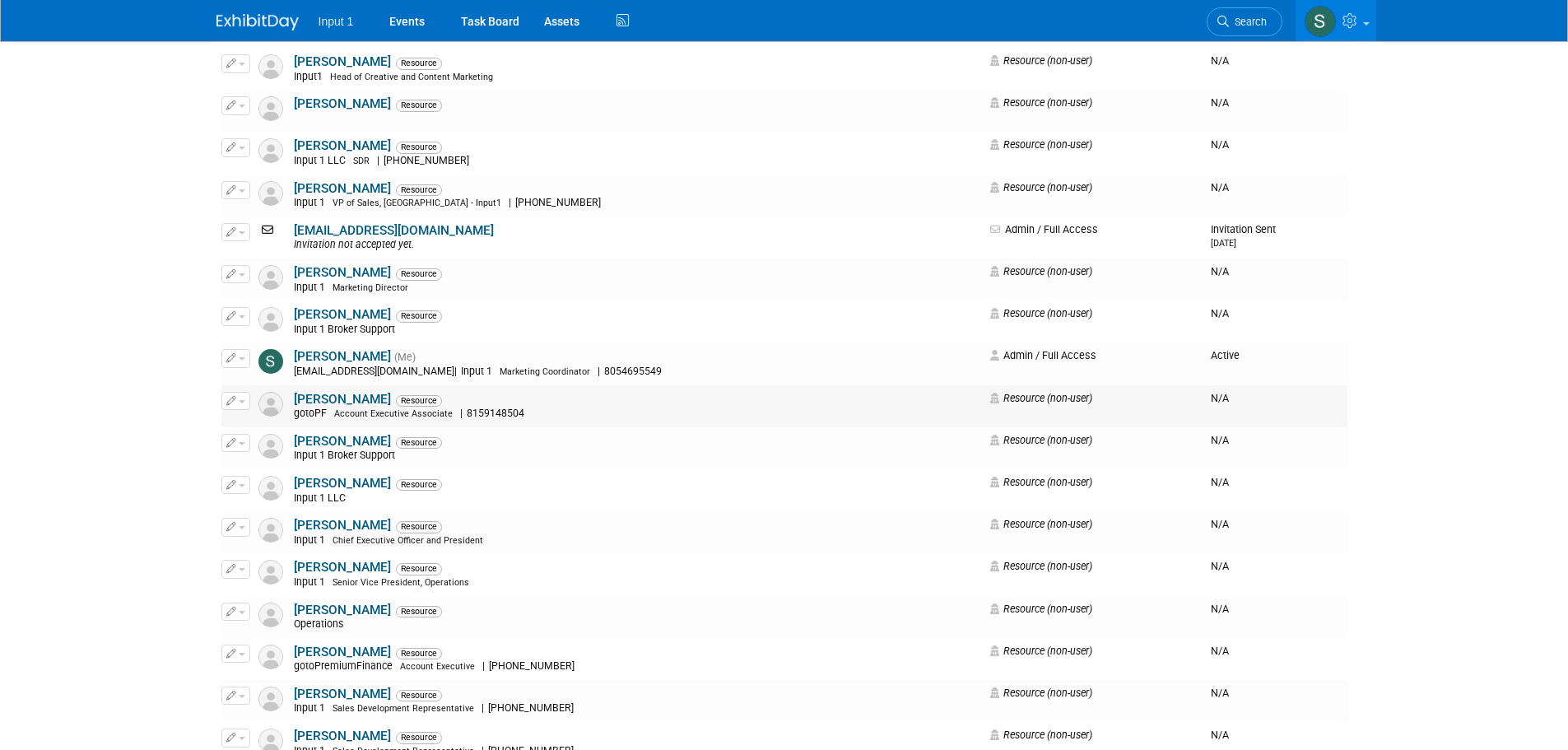
scroll to position [1977, 0]
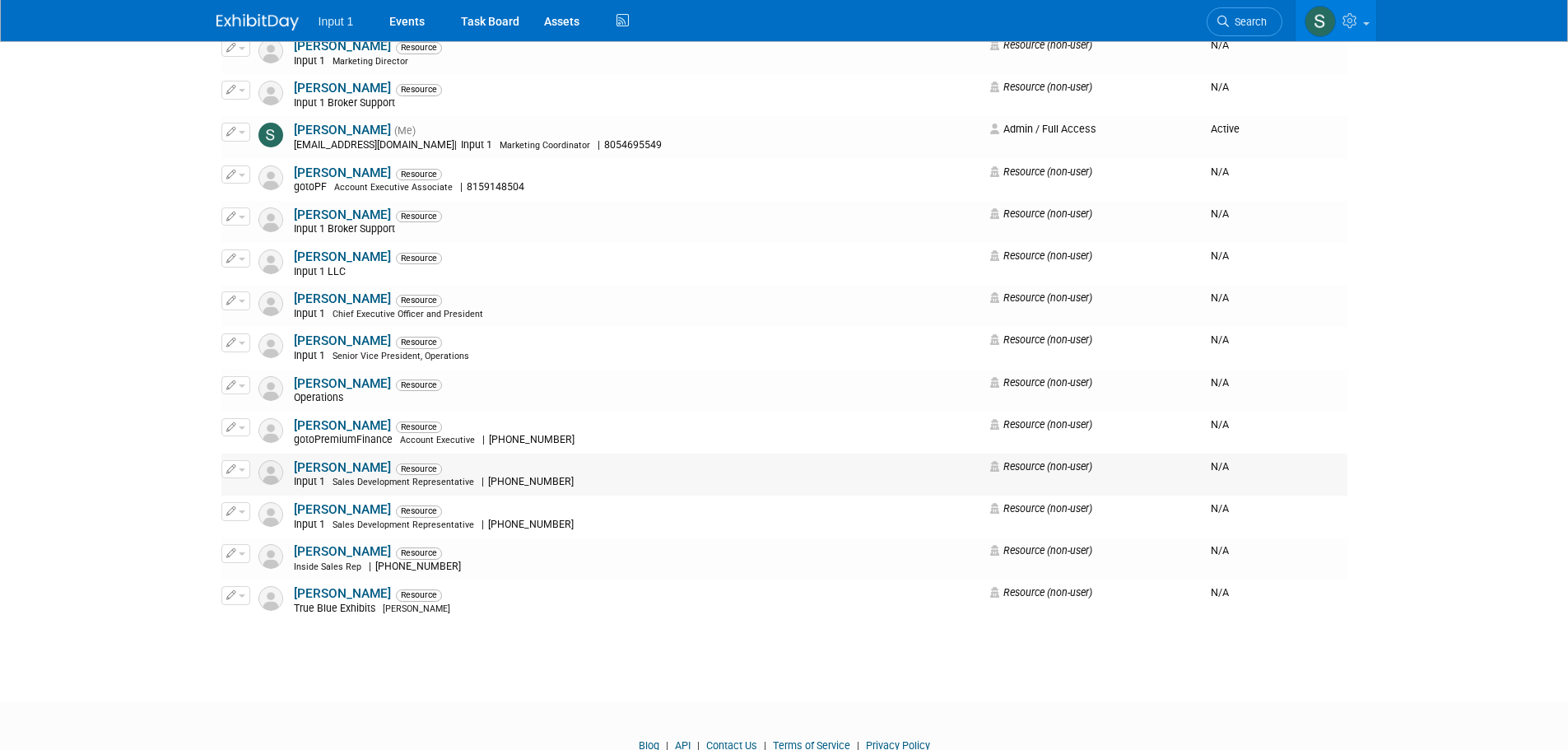
click at [334, 466] on link "[PERSON_NAME]" at bounding box center [342, 468] width 97 height 15
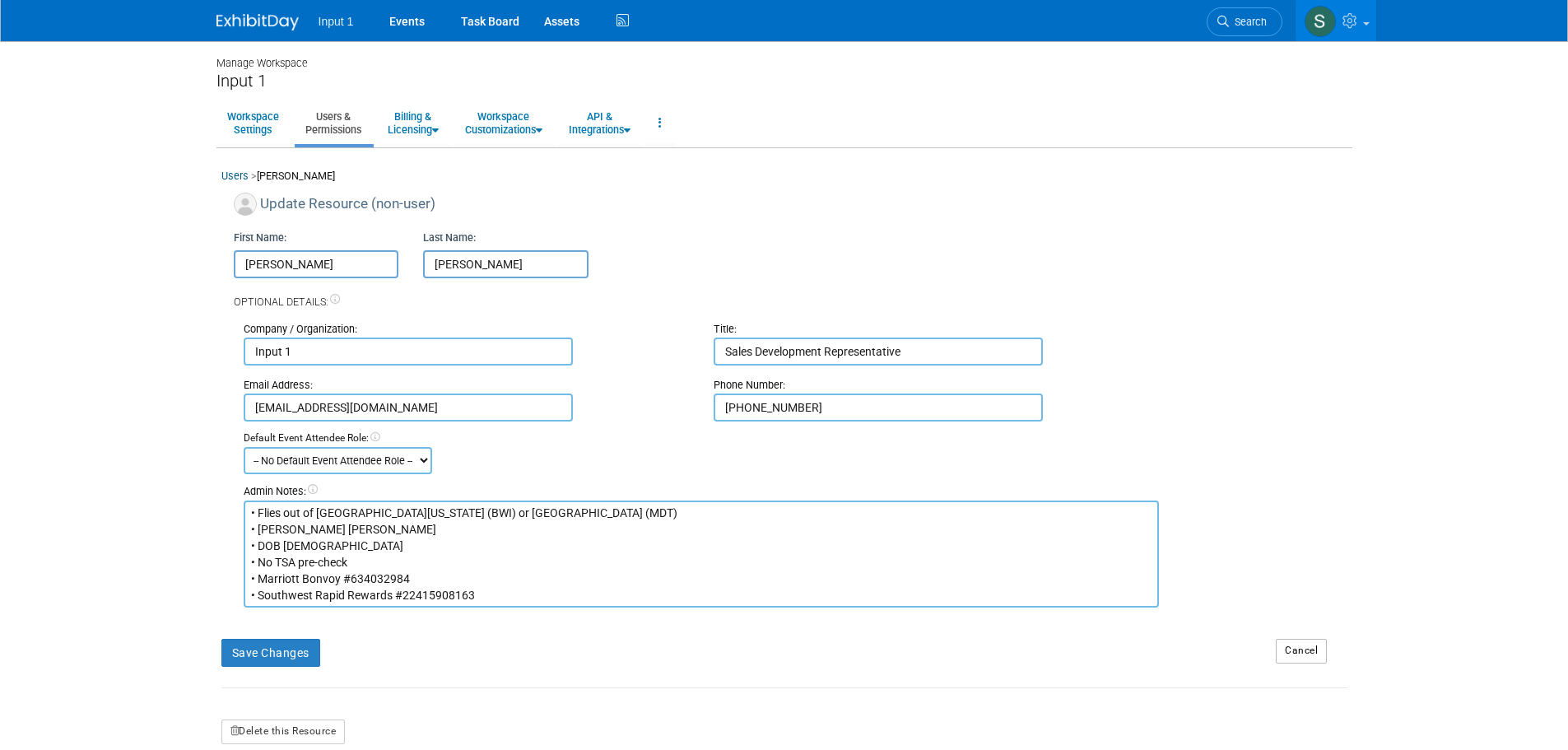
click at [1137, 321] on div "Company / Organization: Input 1 Title: Sales Development Representative" at bounding box center [795, 338] width 1129 height 56
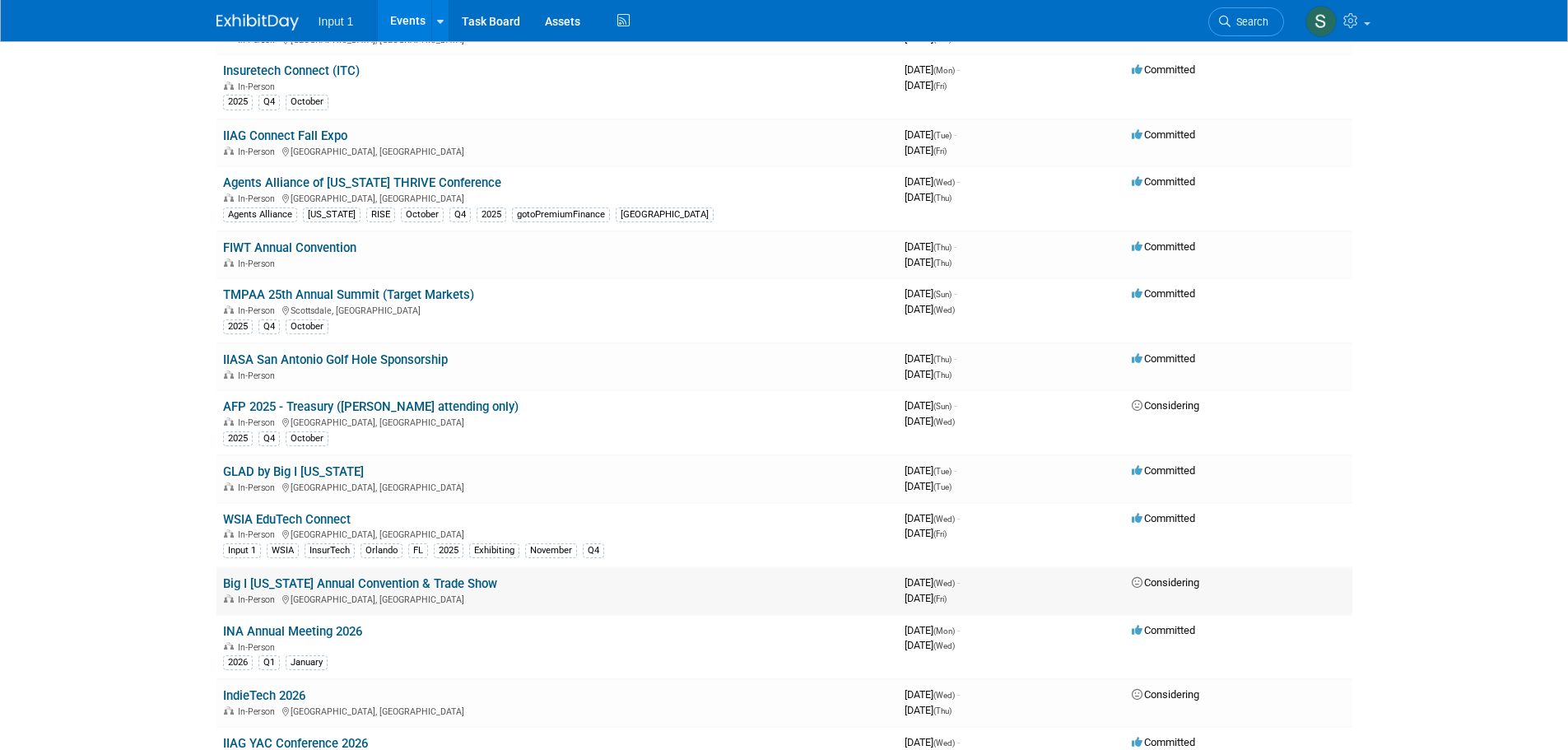
scroll to position [824, 0]
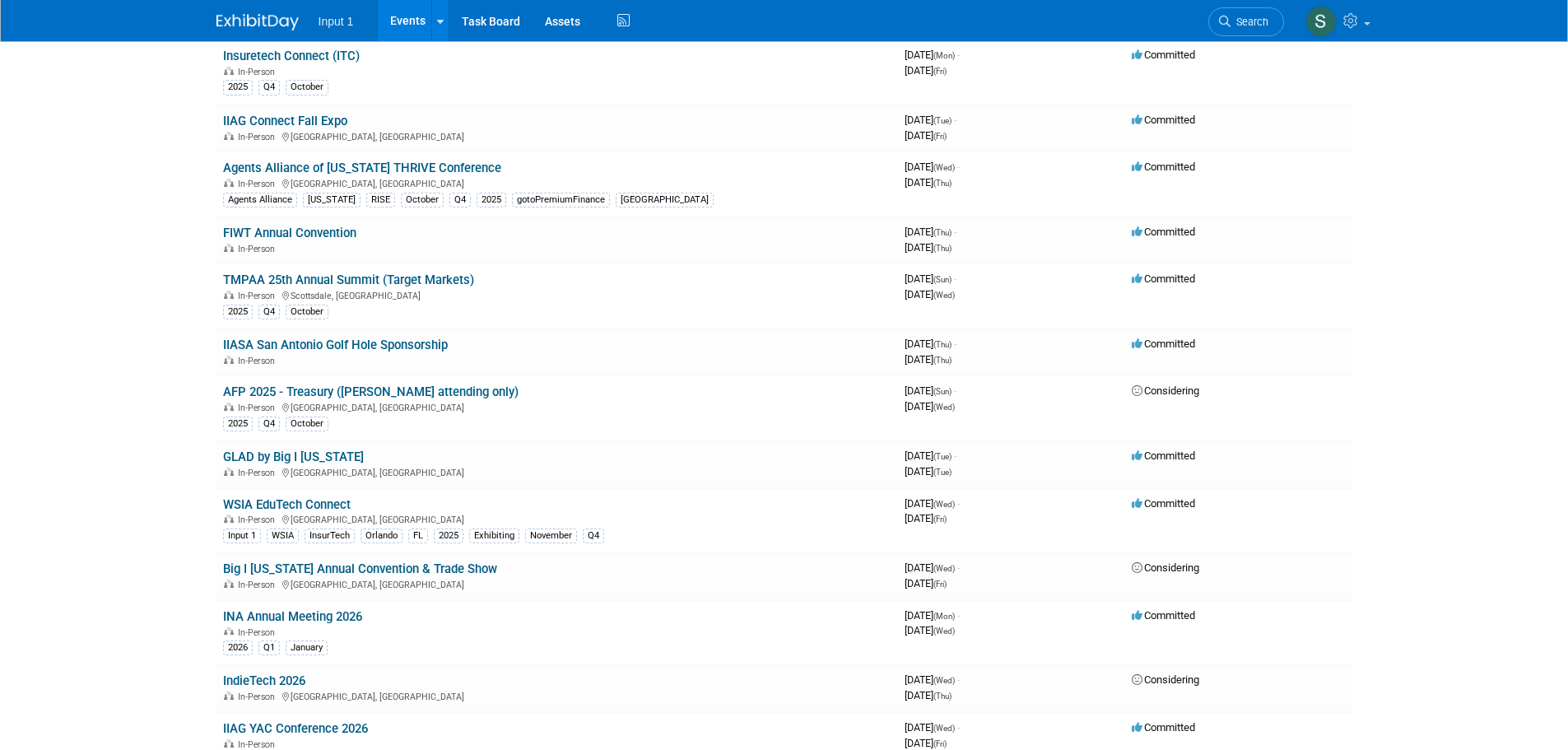
click at [268, 459] on link "GLAD by Big I [US_STATE]" at bounding box center [294, 457] width 140 height 15
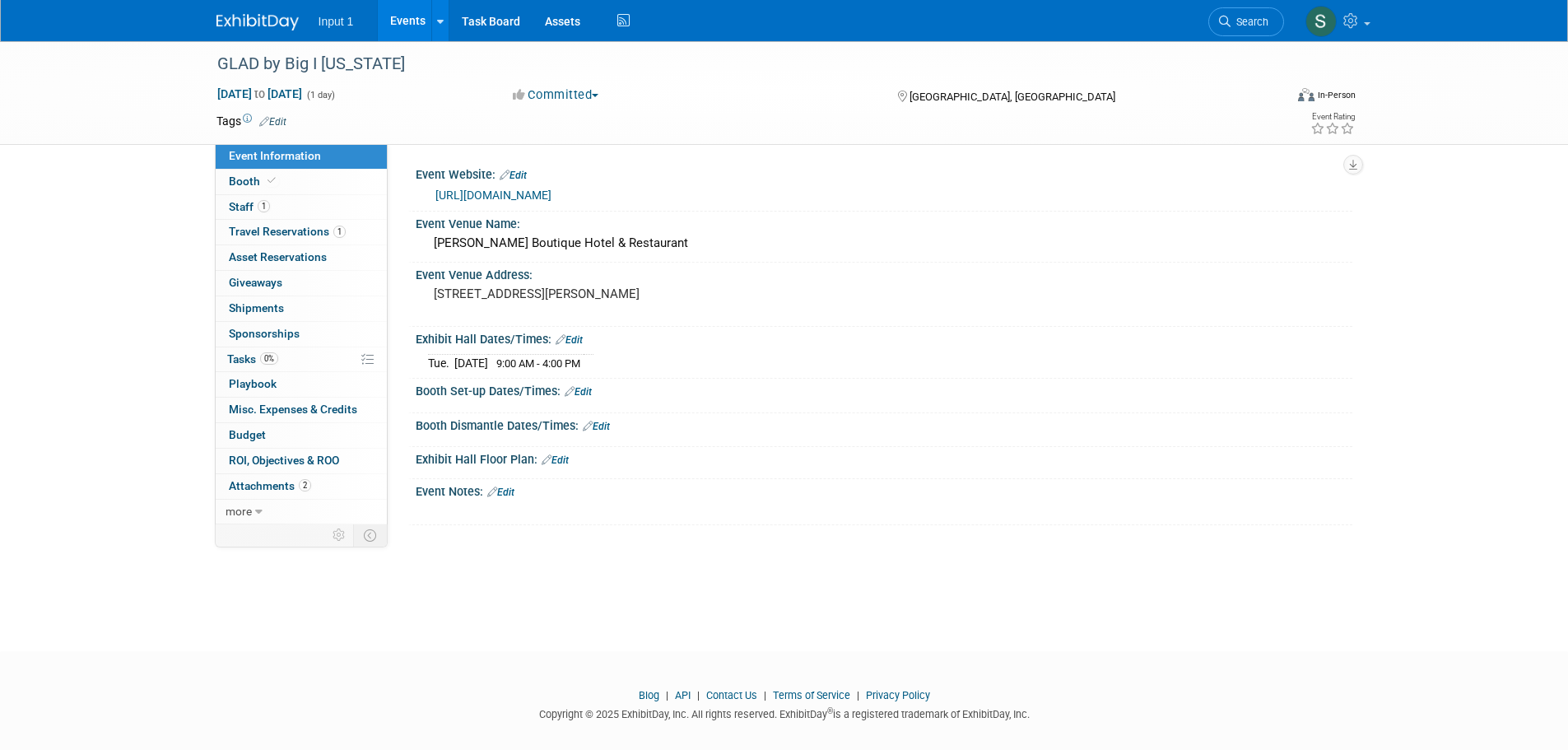
click at [893, 428] on div "Booth Dismantle Dates/Times: Edit" at bounding box center [883, 423] width 937 height 21
click at [799, 384] on div "Booth Set-up Dates/Times: Edit" at bounding box center [883, 389] width 937 height 21
click at [930, 461] on div "Exhibit Hall Floor Plan: Edit" at bounding box center [883, 457] width 937 height 21
drag, startPoint x: 655, startPoint y: 242, endPoint x: 416, endPoint y: 250, distance: 239.1
click at [416, 250] on div "[PERSON_NAME] Boutique Hotel & Restaurant" at bounding box center [883, 244] width 937 height 27
